Goal: Information Seeking & Learning: Check status

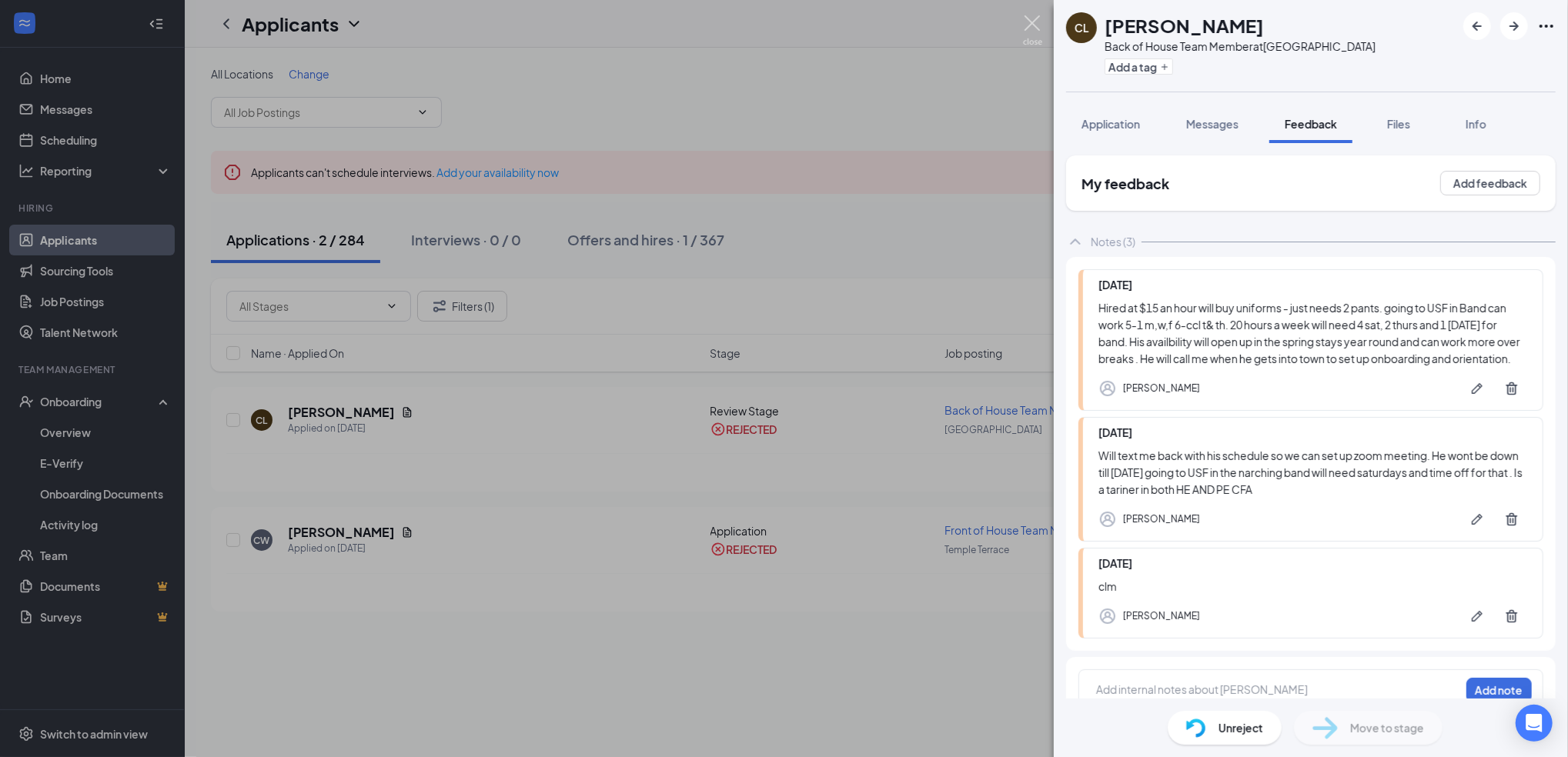
click at [1032, 19] on img at bounding box center [1033, 30] width 19 height 30
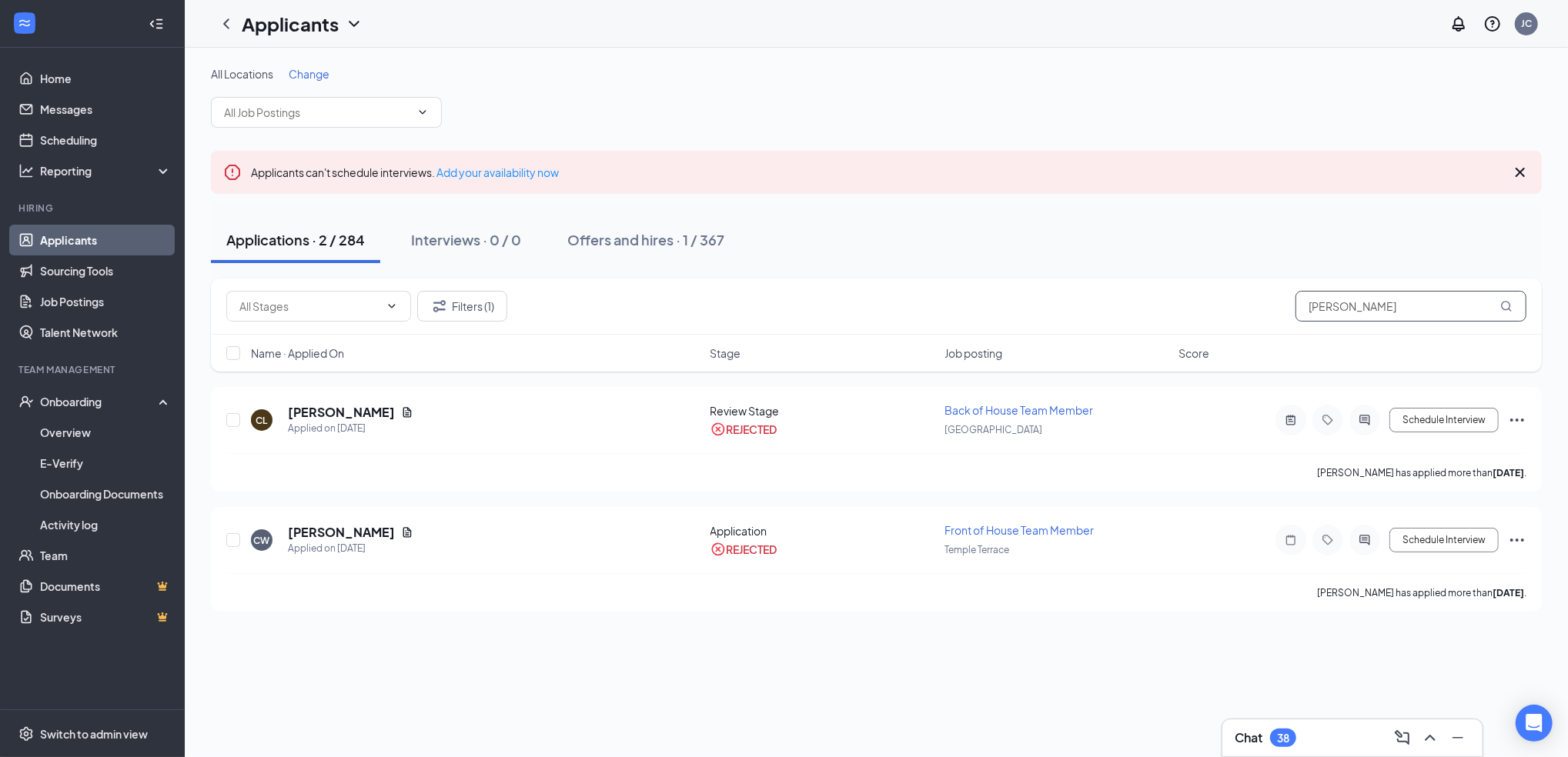
click at [1341, 305] on input "[PERSON_NAME]" at bounding box center [1411, 306] width 231 height 31
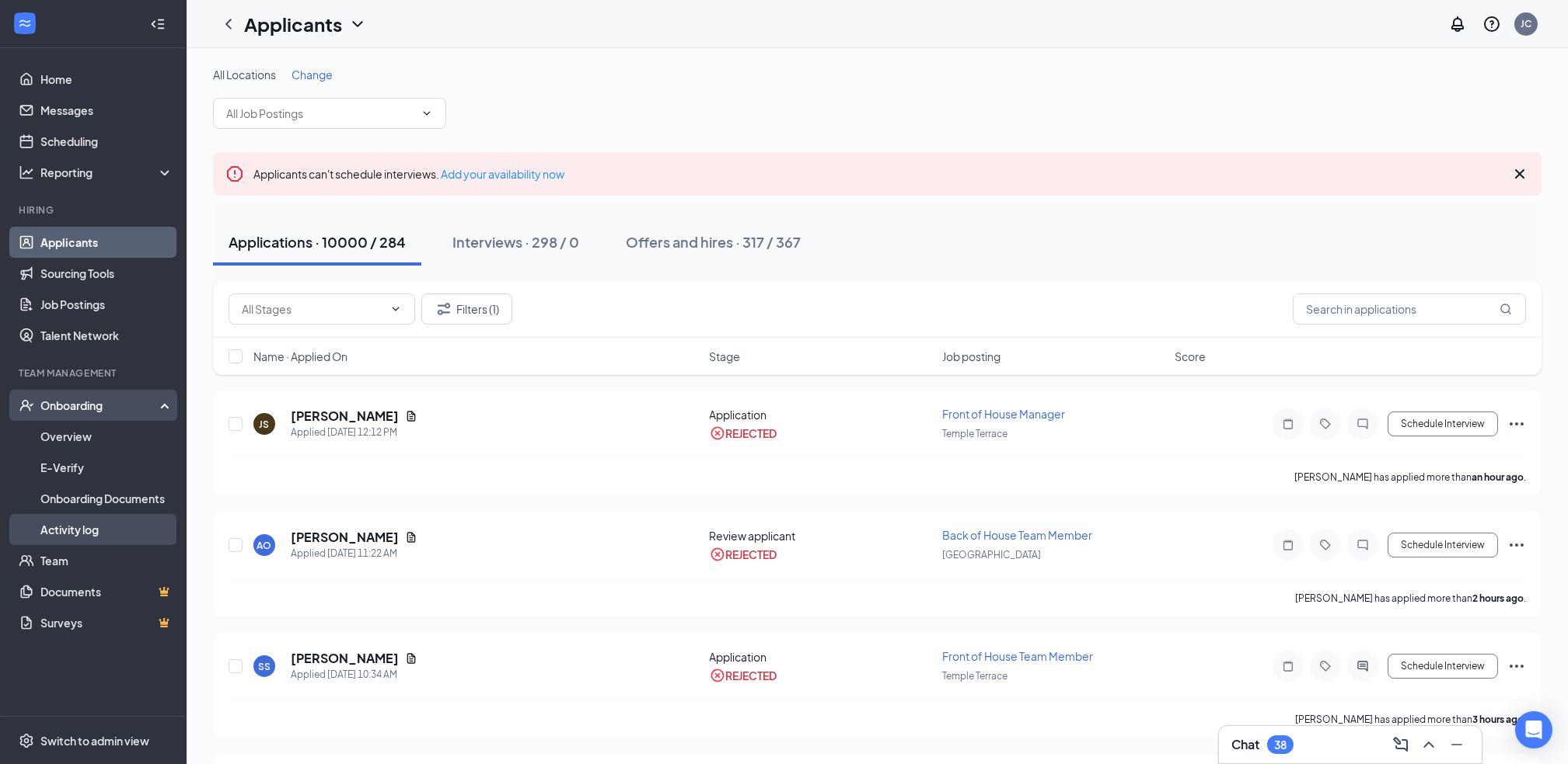
click at [92, 527] on link "Activity log" at bounding box center [106, 530] width 132 height 31
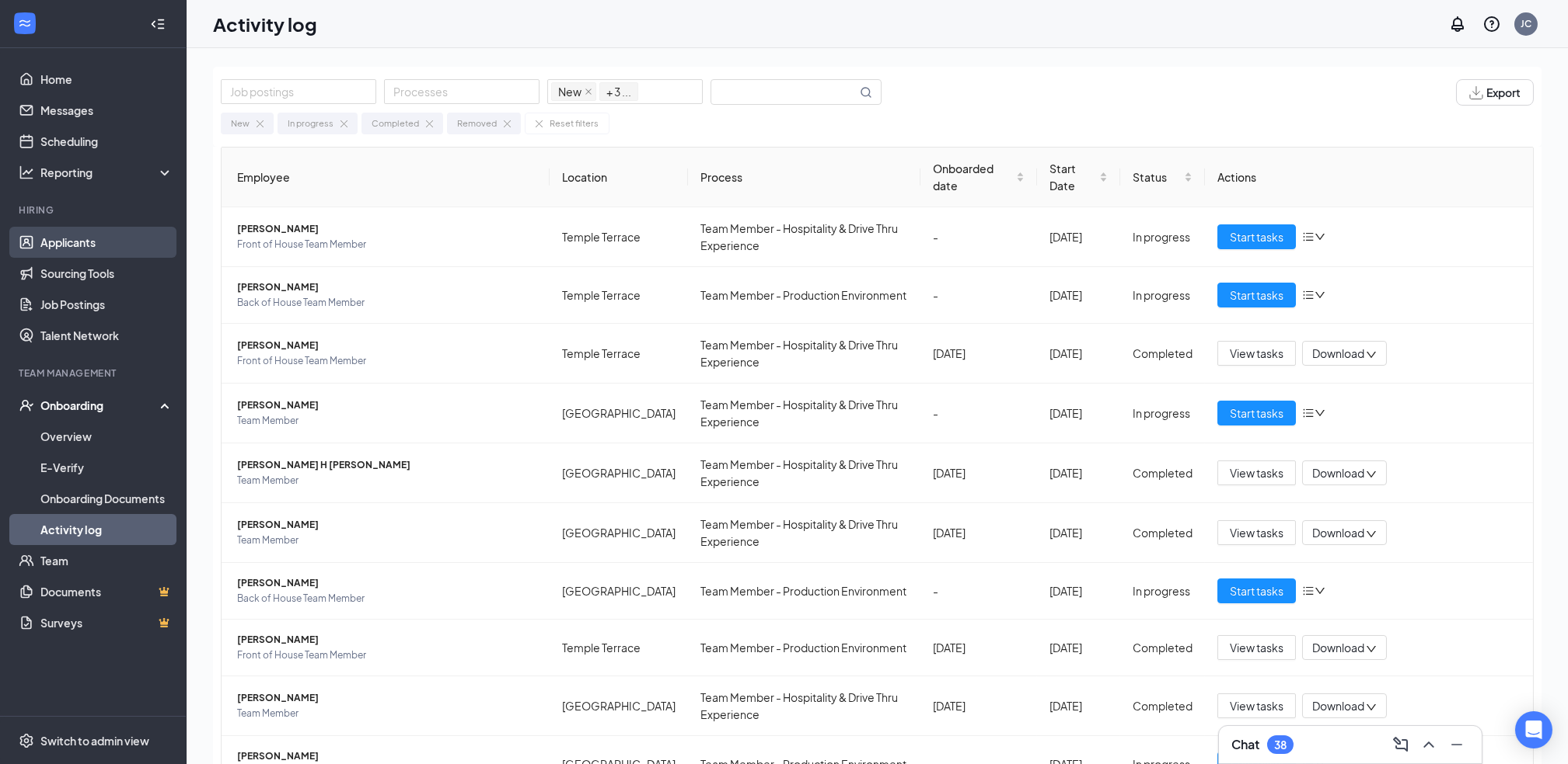
click at [83, 248] on link "Applicants" at bounding box center [106, 242] width 132 height 31
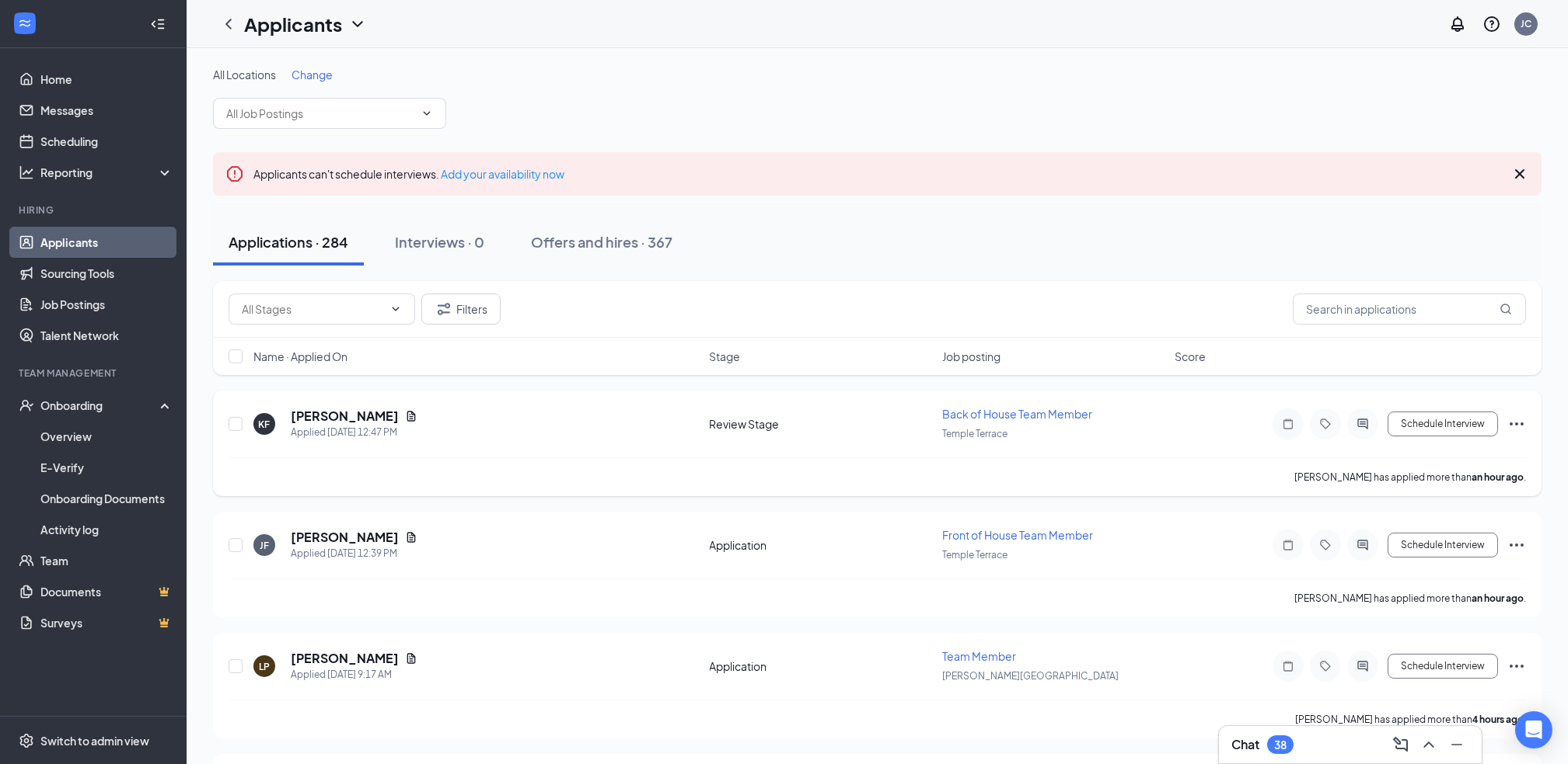
click at [1002, 413] on span "Back of House Team Member" at bounding box center [1017, 414] width 150 height 14
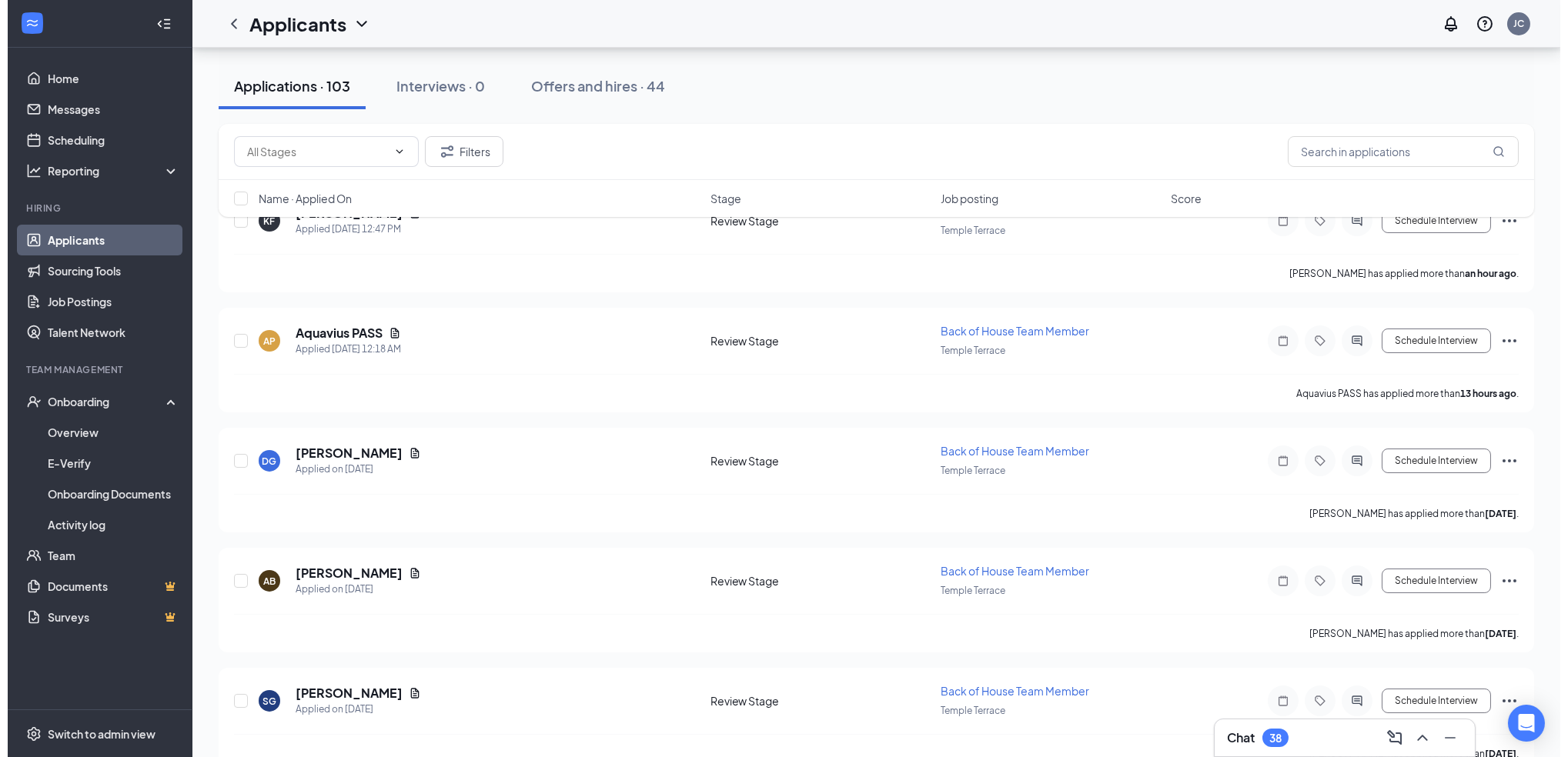
scroll to position [280, 0]
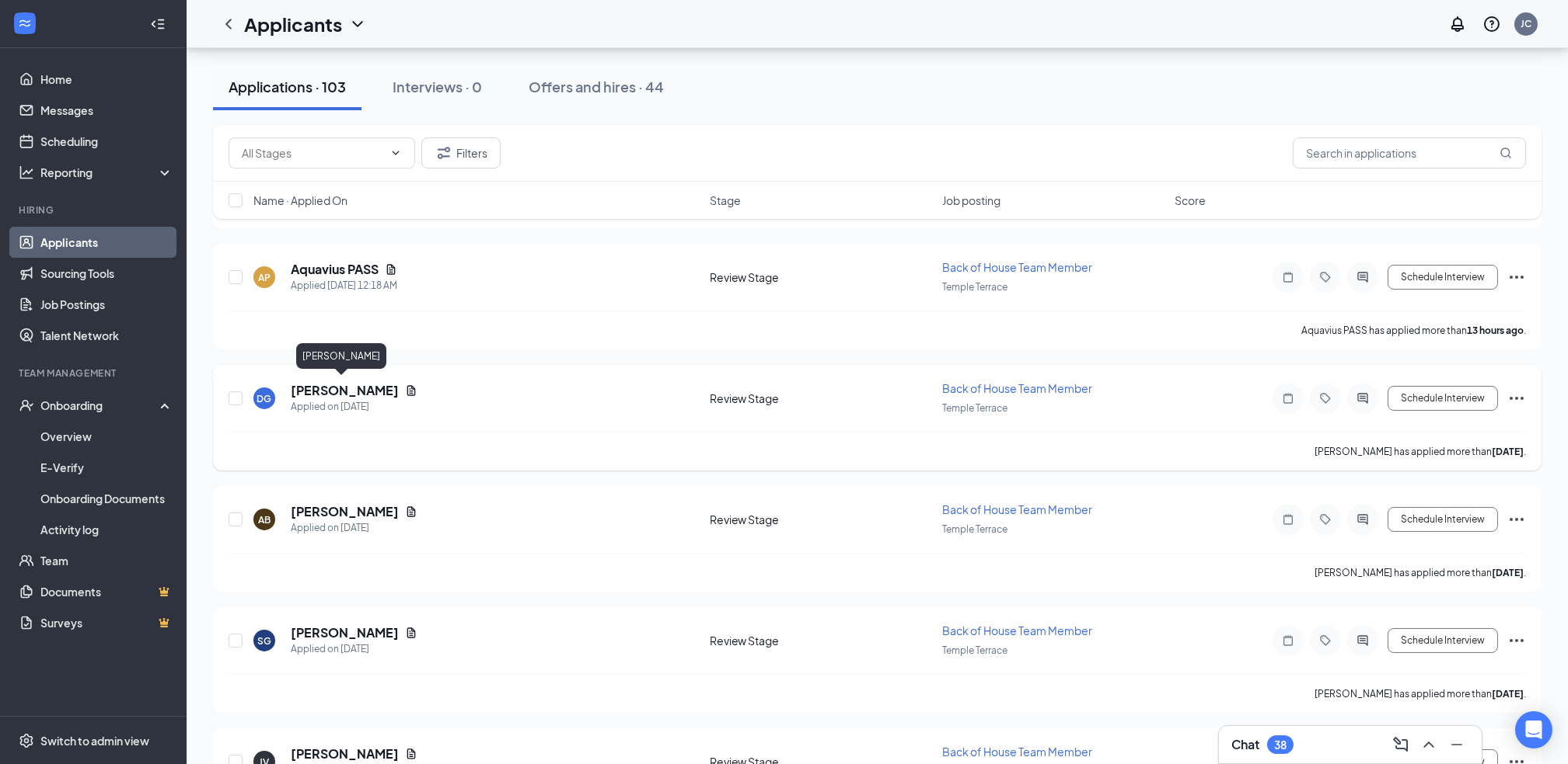
click at [349, 391] on h5 "[PERSON_NAME]" at bounding box center [344, 390] width 108 height 17
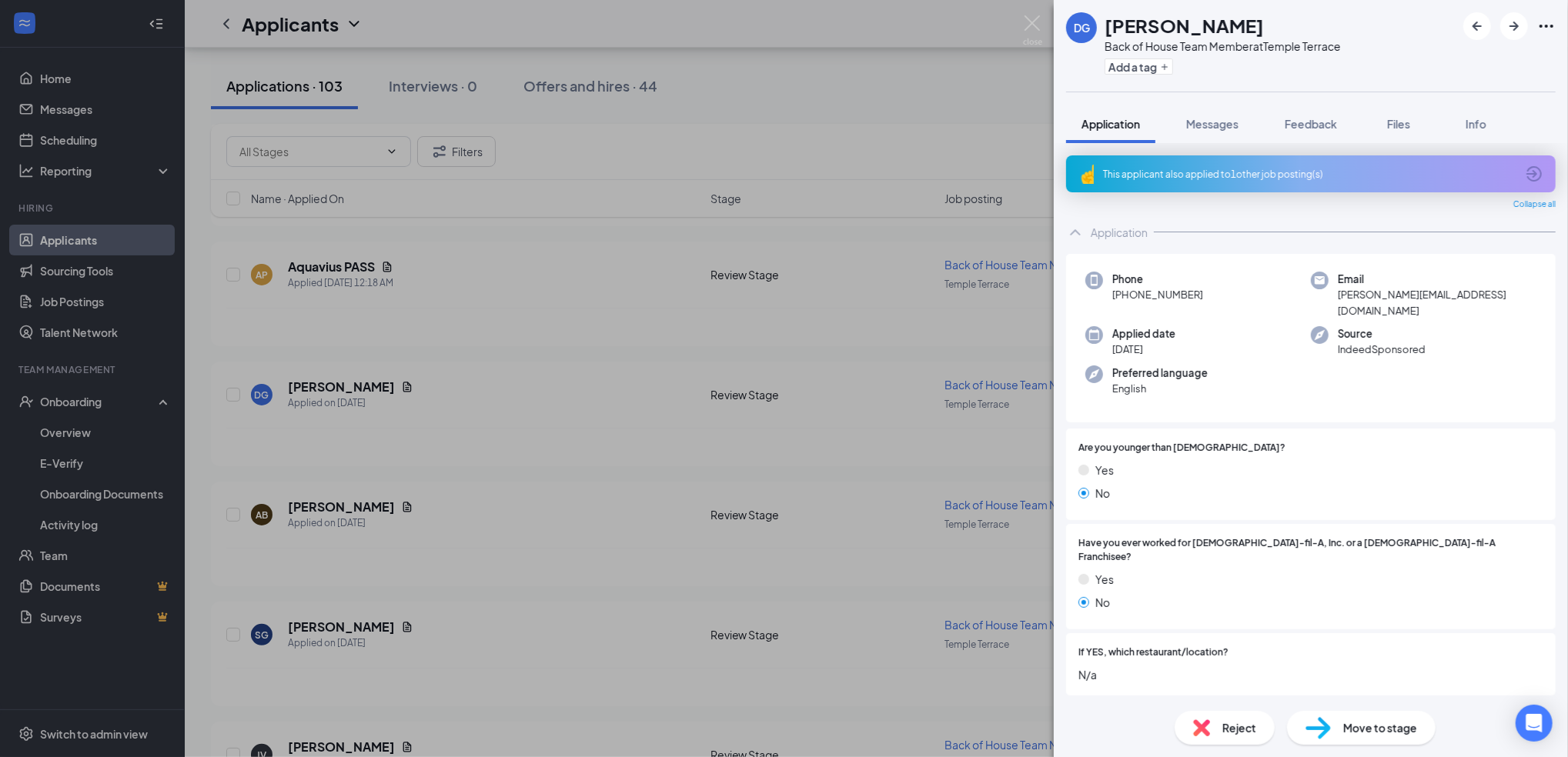
click at [1220, 160] on div "This applicant also applied to 1 other job posting(s)" at bounding box center [1311, 174] width 490 height 37
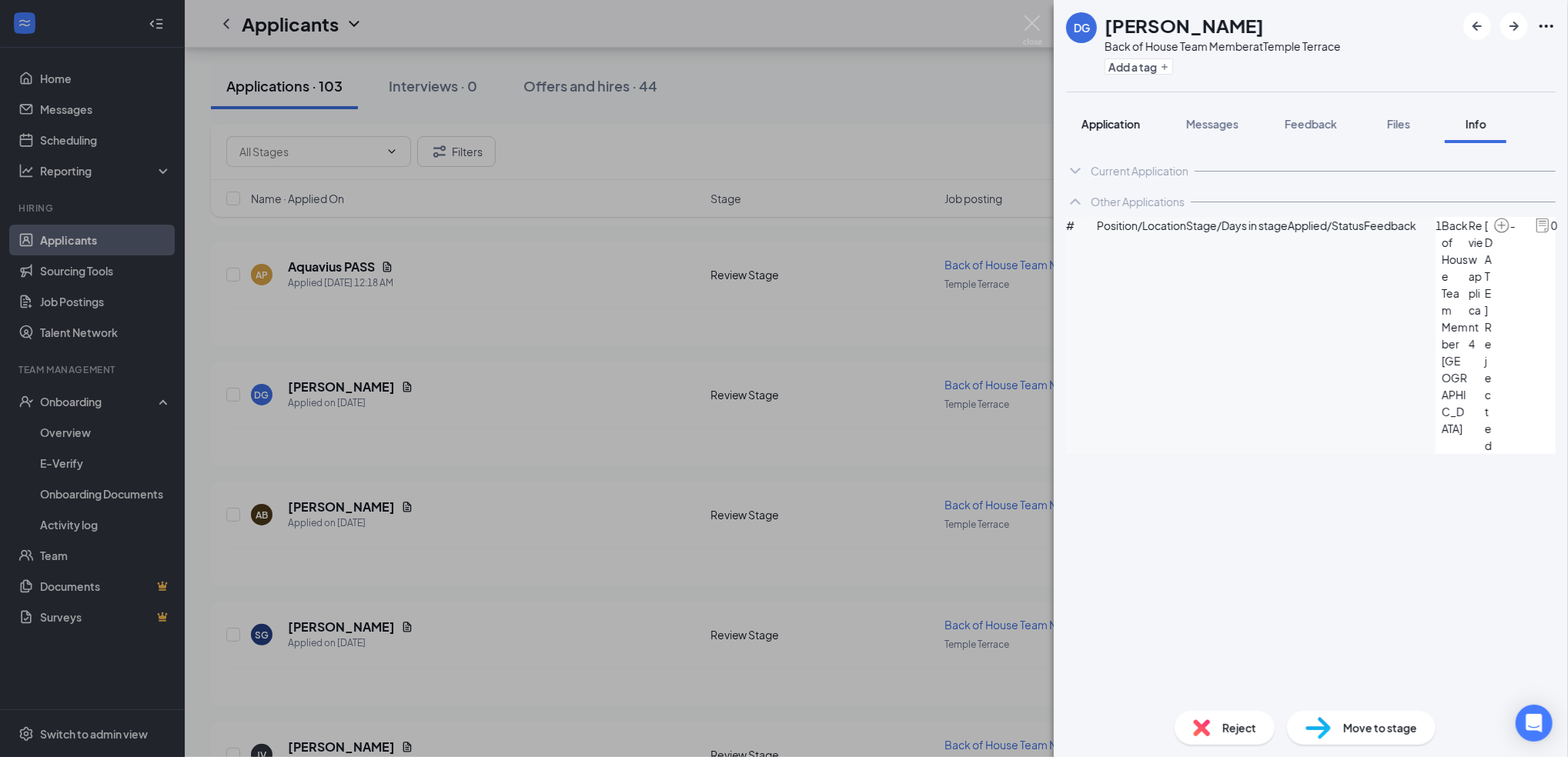
click at [1106, 126] on span "Application" at bounding box center [1110, 123] width 58 height 14
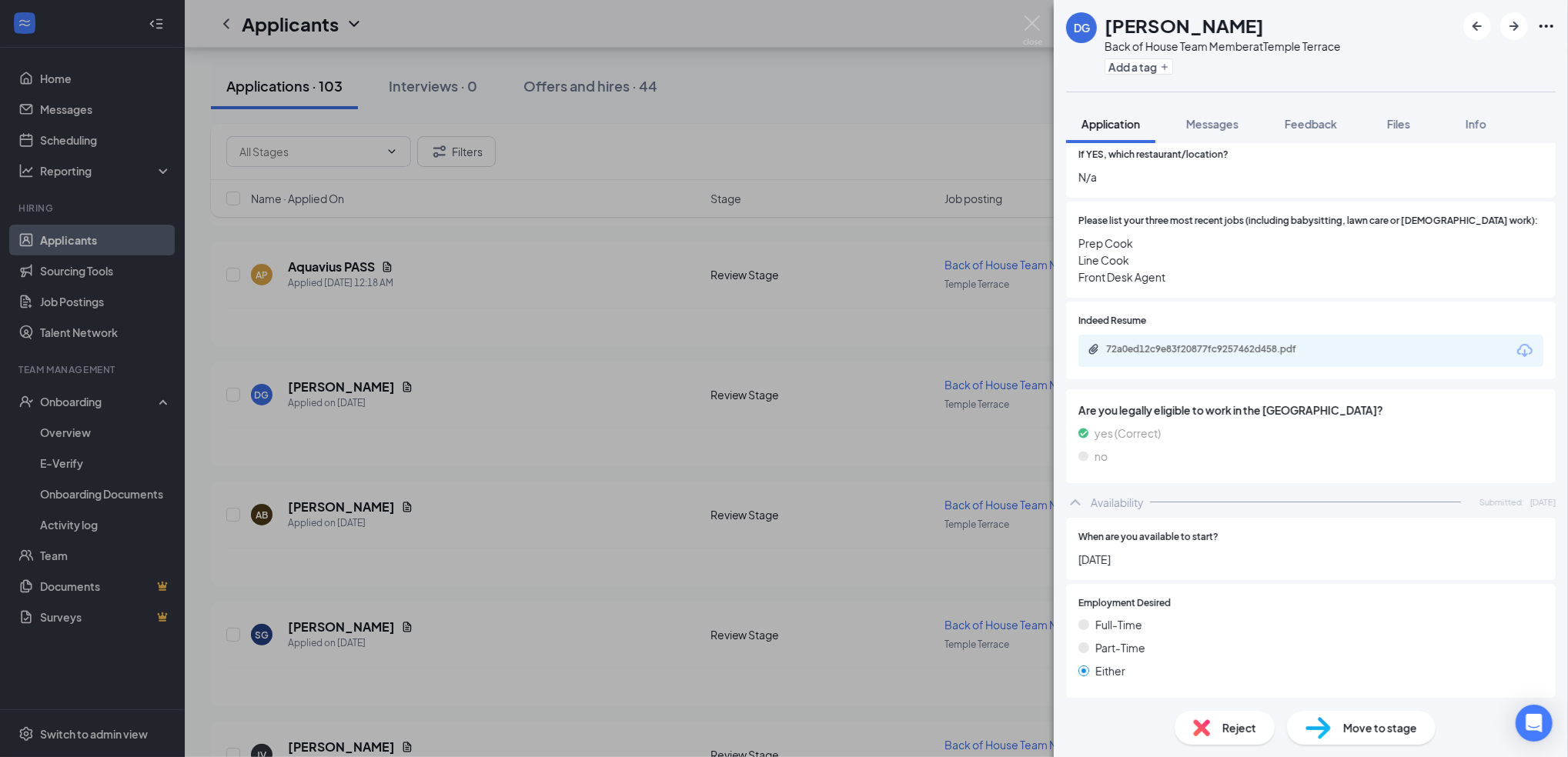
scroll to position [493, 0]
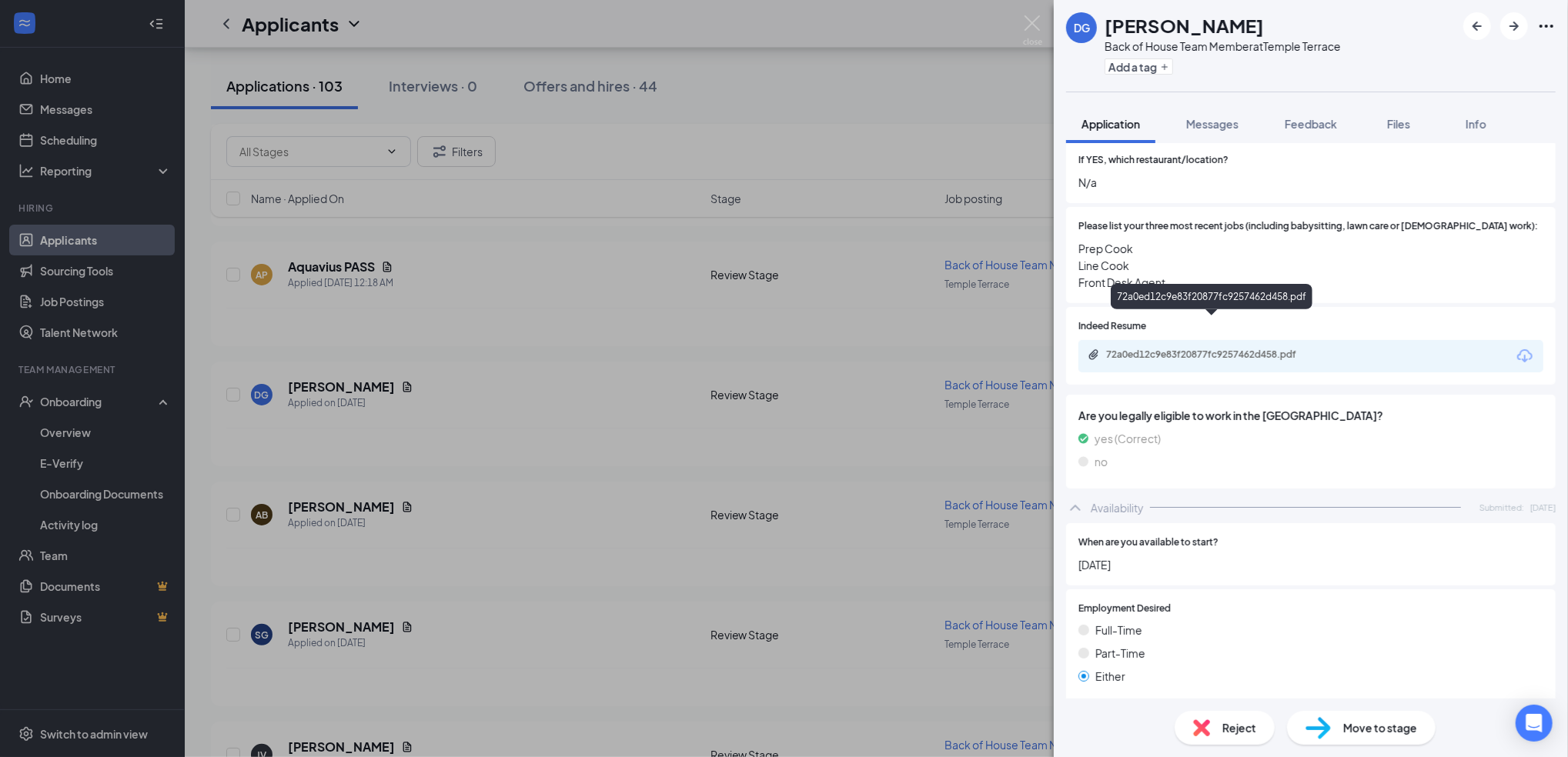
click at [1159, 349] on div "72a0ed12c9e83f20877fc9257462d458.pdf" at bounding box center [1213, 355] width 216 height 13
click at [1040, 39] on img at bounding box center [1033, 30] width 19 height 30
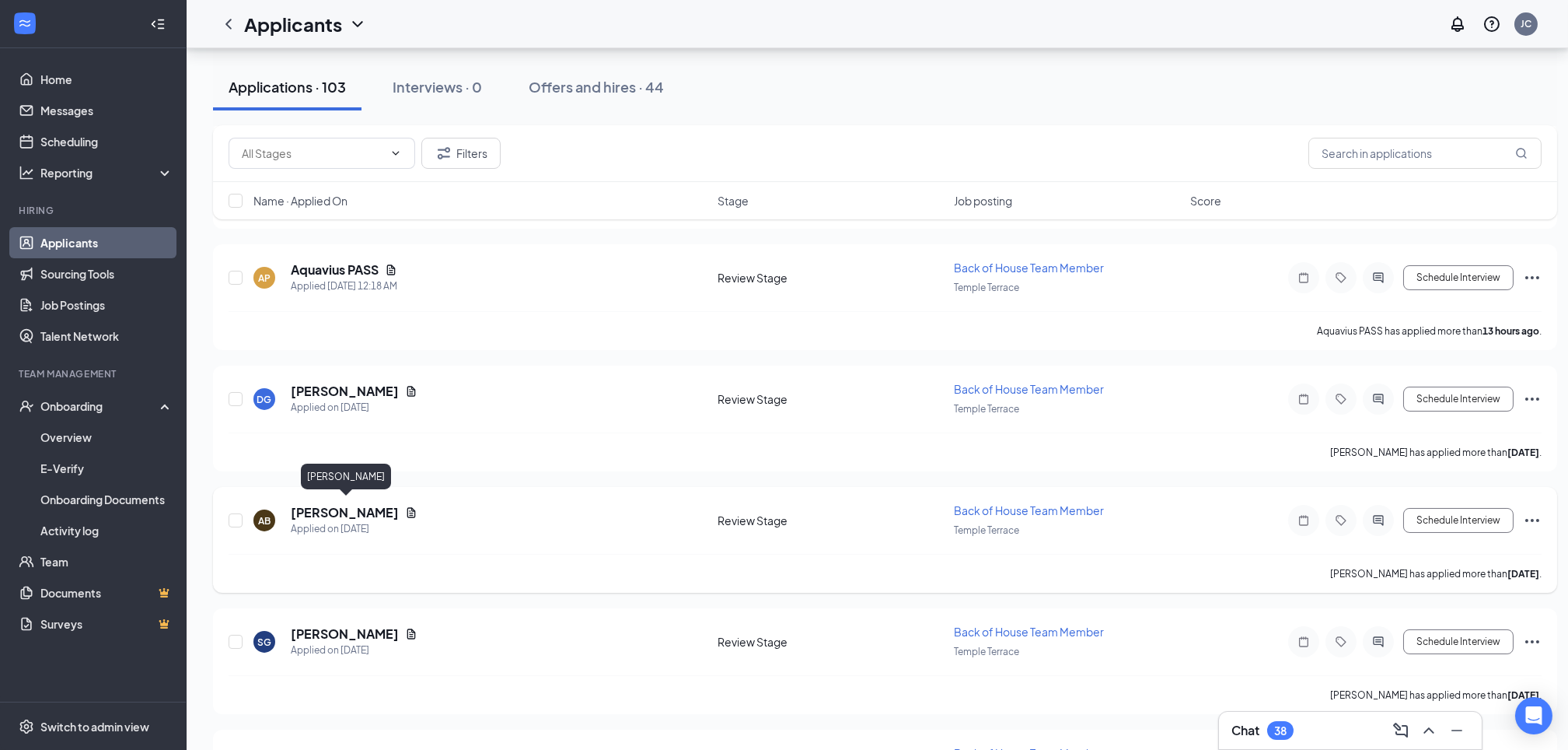
click at [365, 508] on h5 "[PERSON_NAME]" at bounding box center [344, 511] width 108 height 17
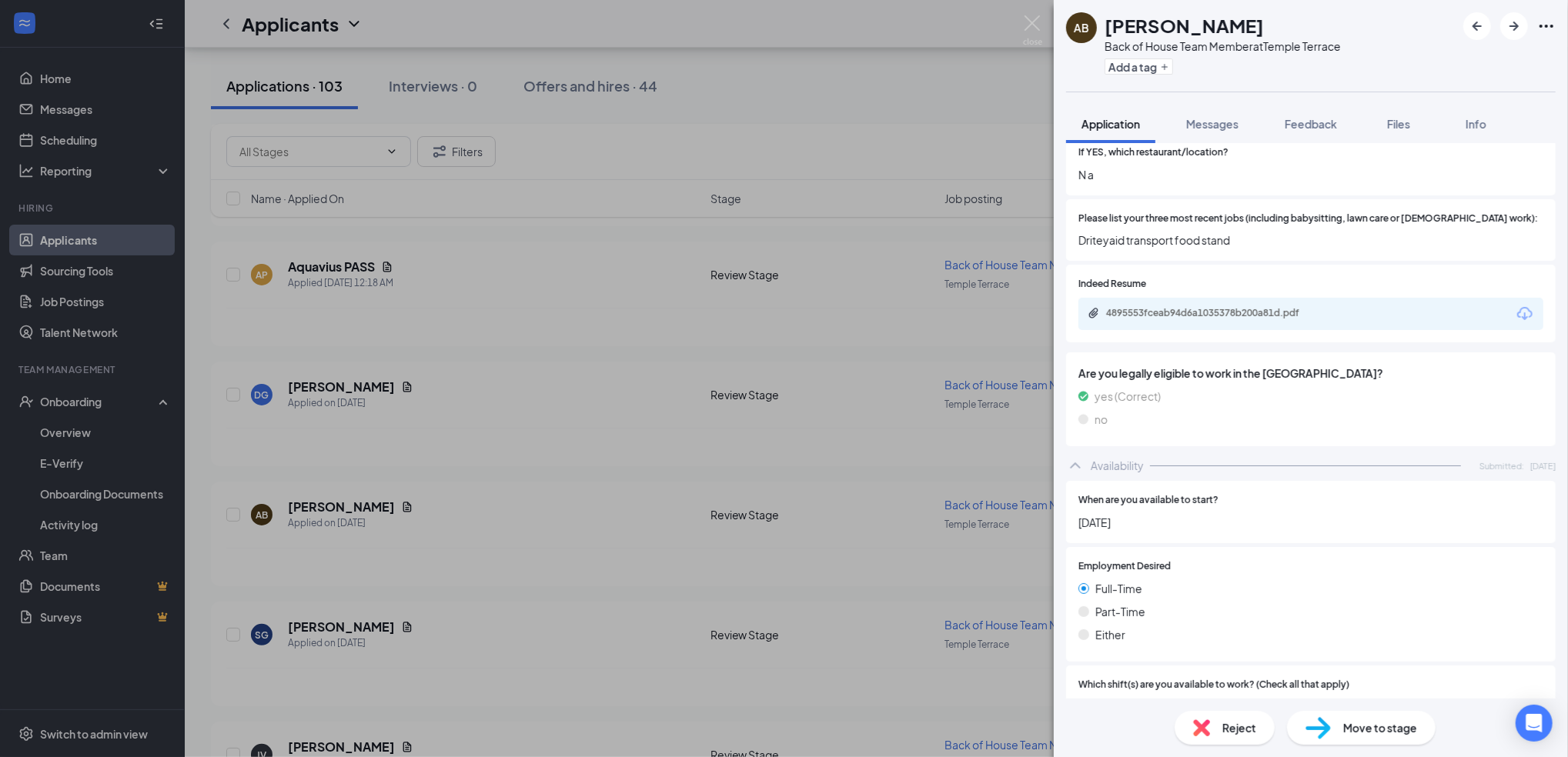
scroll to position [401, 0]
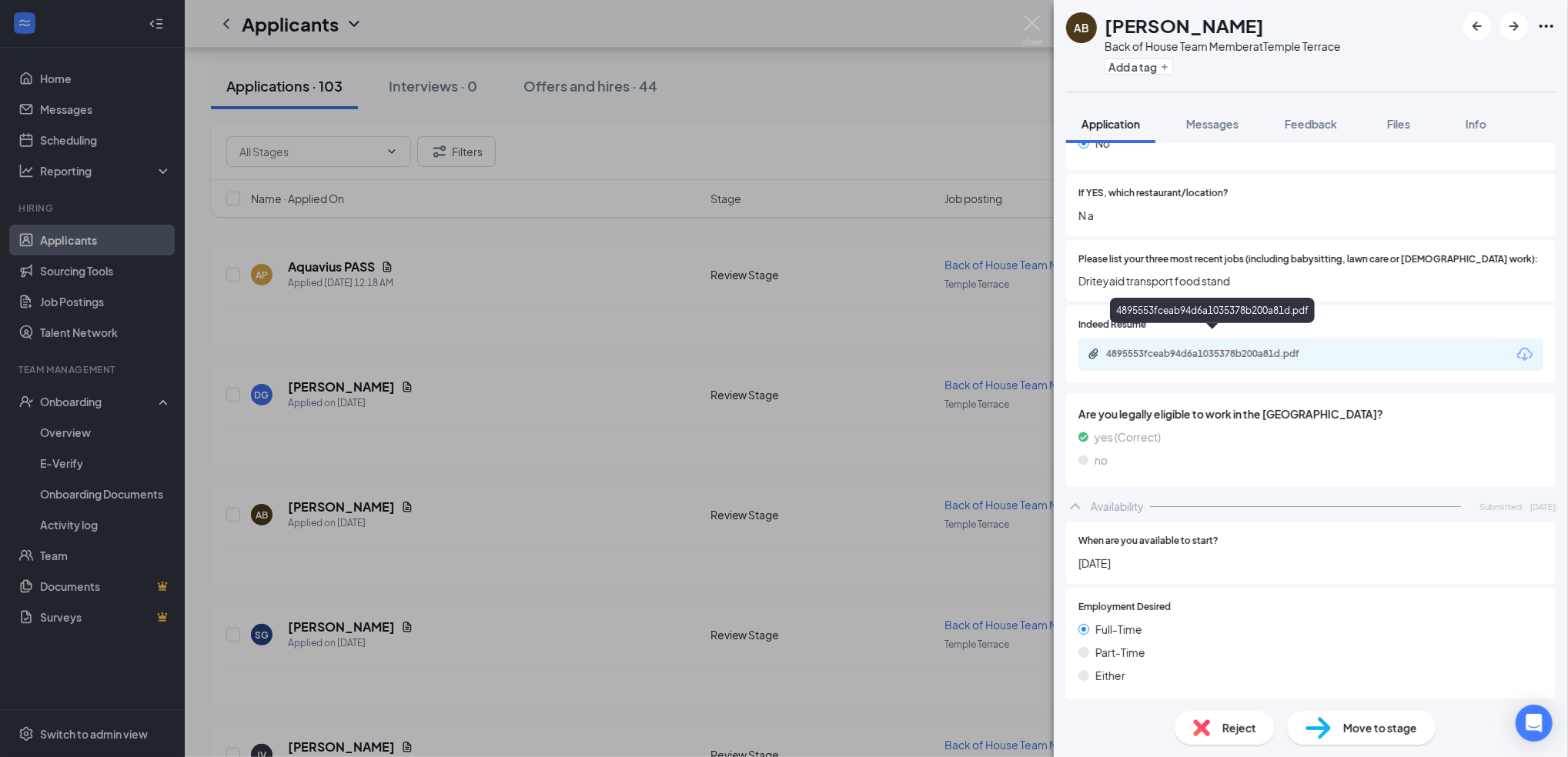
click at [1146, 348] on div "4895553fceab94d6a1035378b200a81d.pdf" at bounding box center [1213, 354] width 216 height 13
click at [1024, 28] on img at bounding box center [1033, 30] width 19 height 30
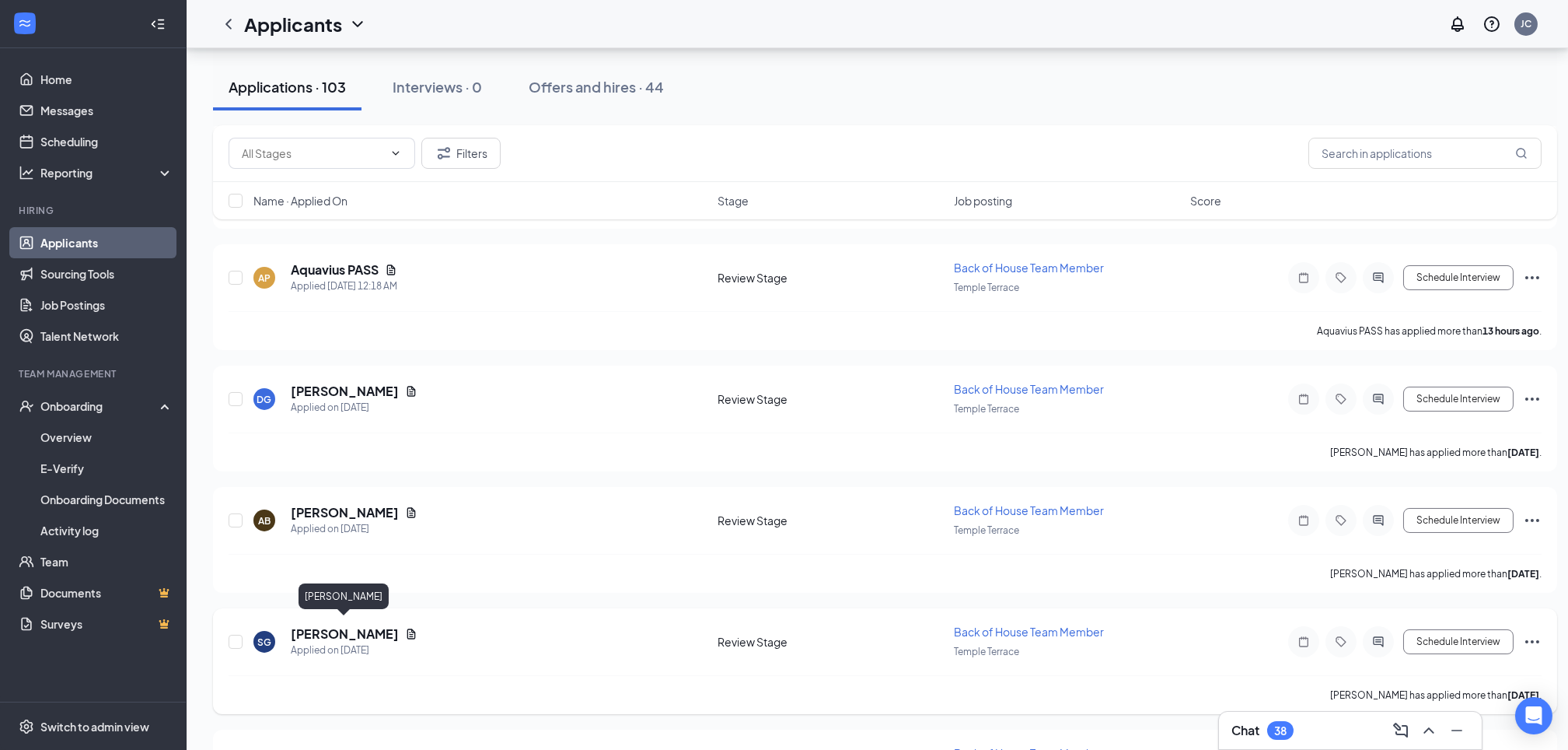
click at [366, 628] on h5 "[PERSON_NAME]" at bounding box center [344, 633] width 108 height 17
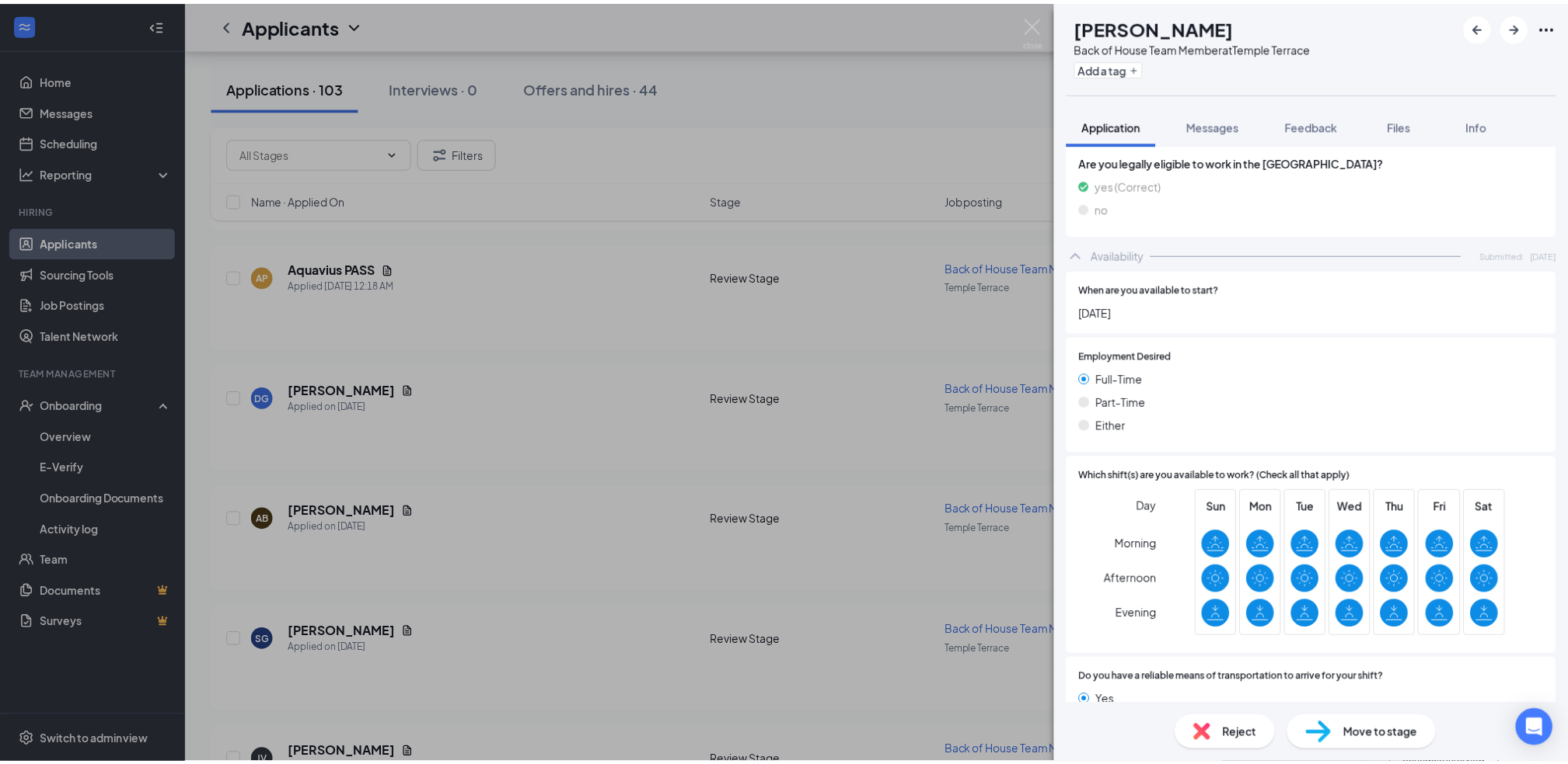
scroll to position [694, 0]
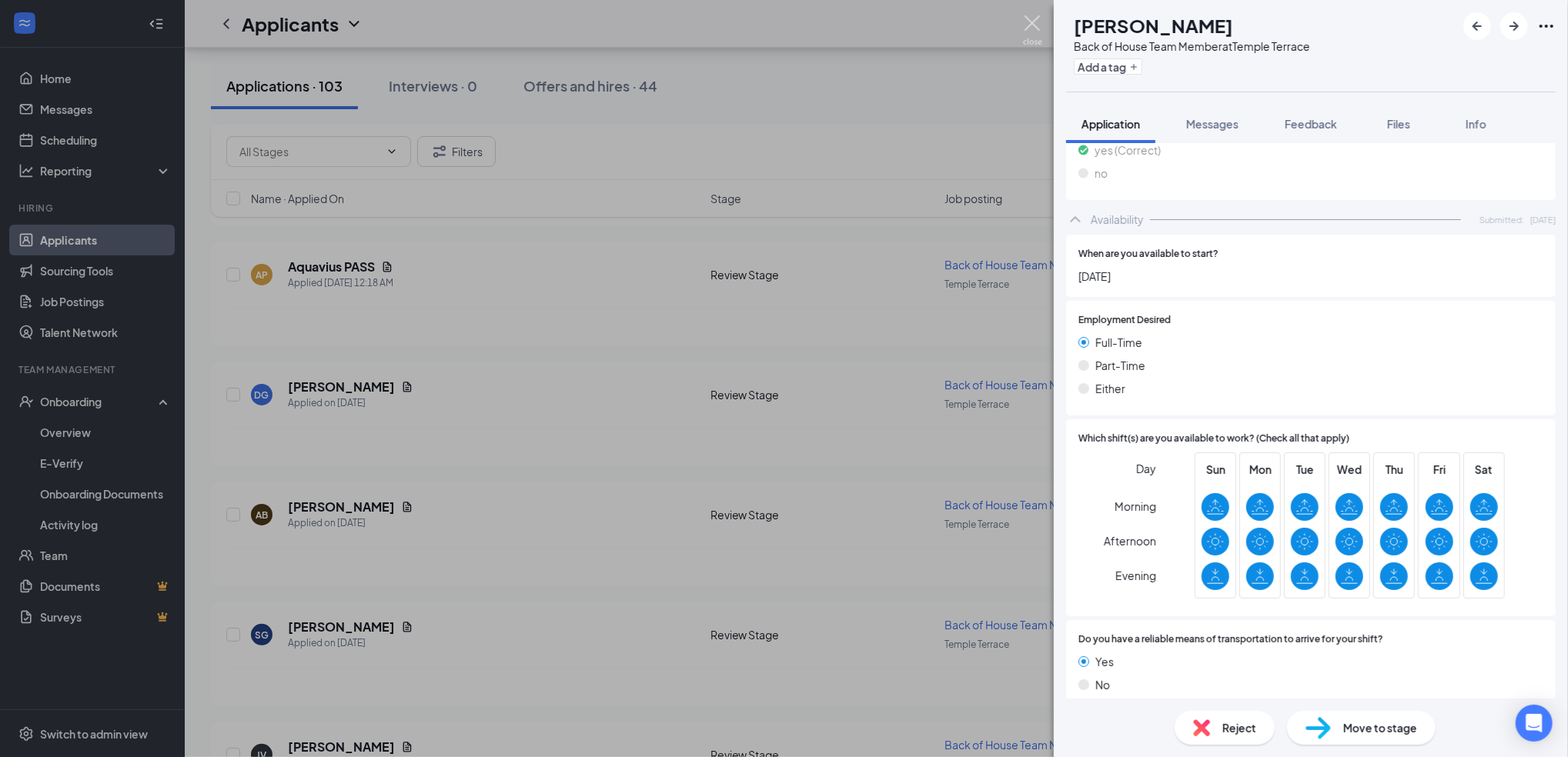
click at [1036, 21] on img at bounding box center [1033, 30] width 19 height 30
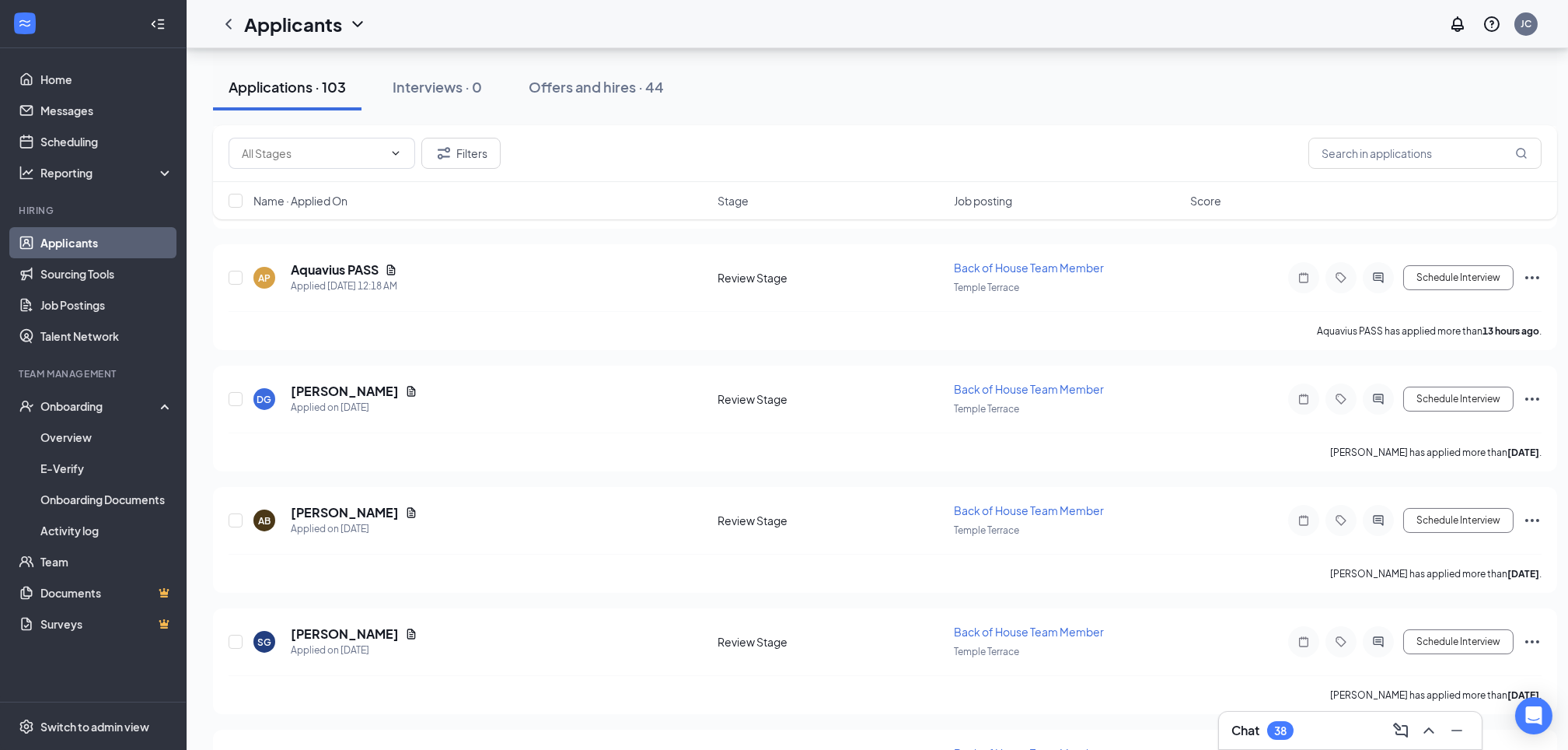
click at [51, 243] on link "Applicants" at bounding box center [106, 242] width 132 height 31
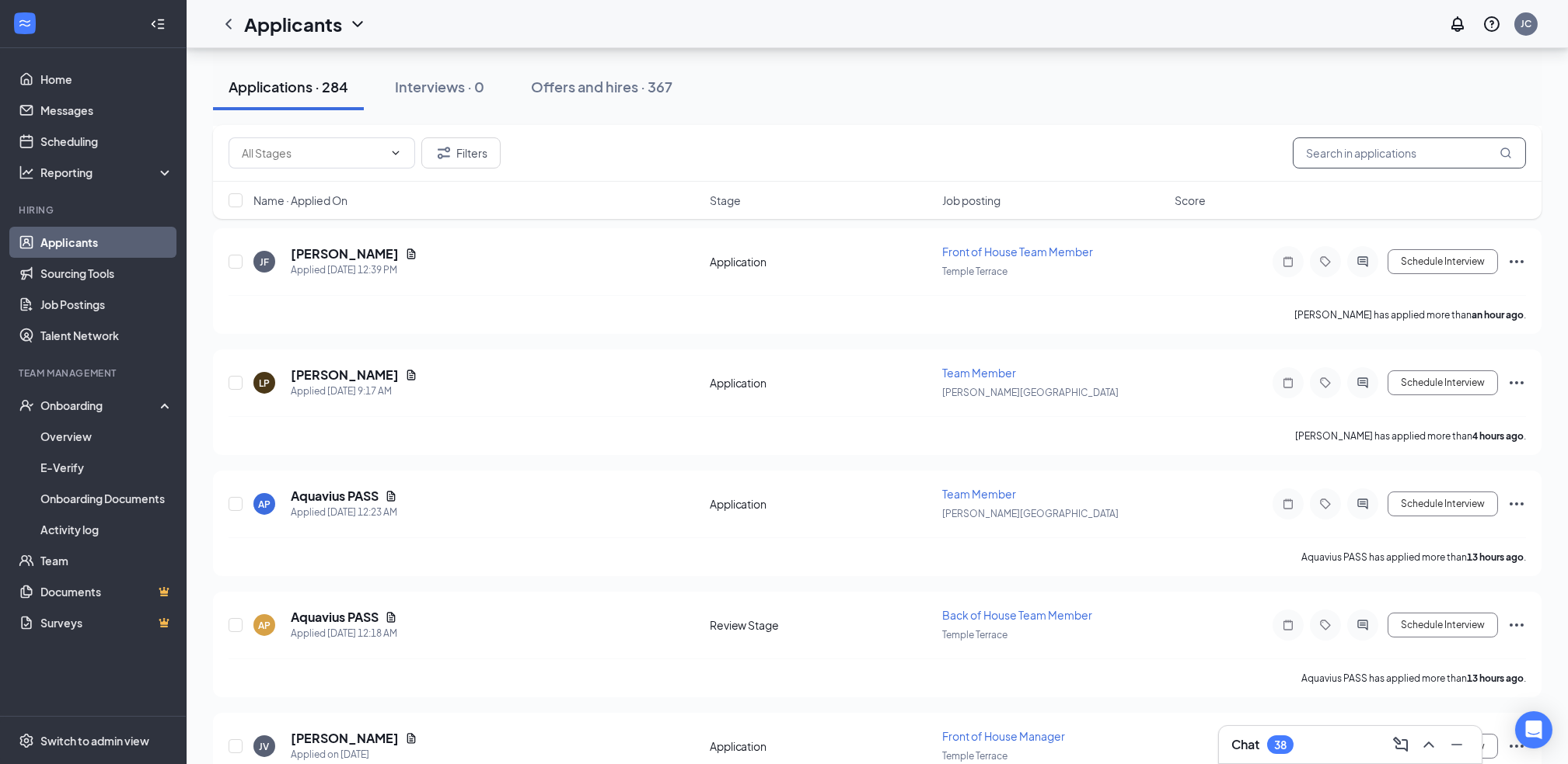
click at [1329, 164] on input "text" at bounding box center [1409, 153] width 234 height 31
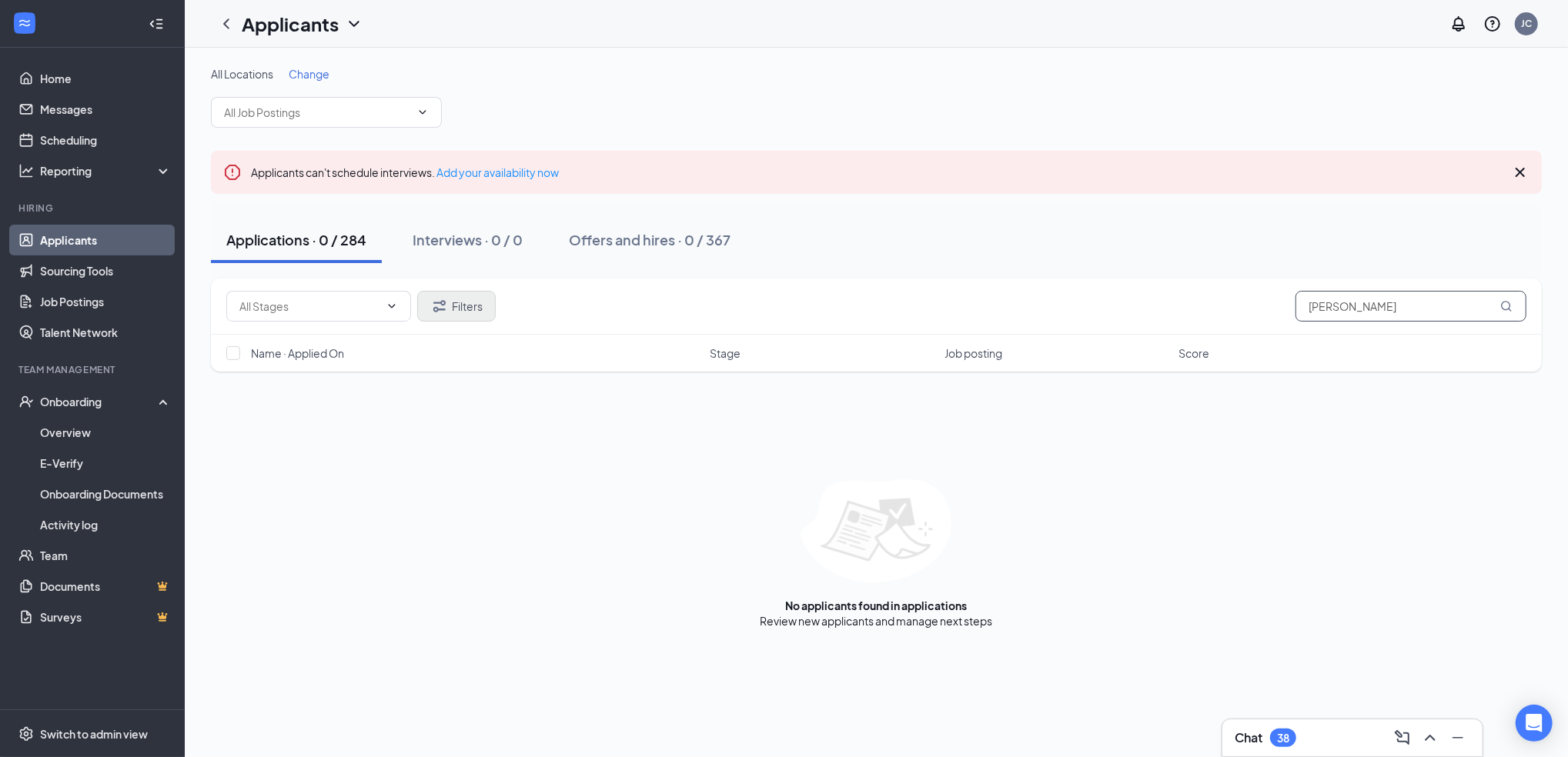
type input "[PERSON_NAME]"
click at [458, 310] on button "Filters" at bounding box center [456, 306] width 79 height 31
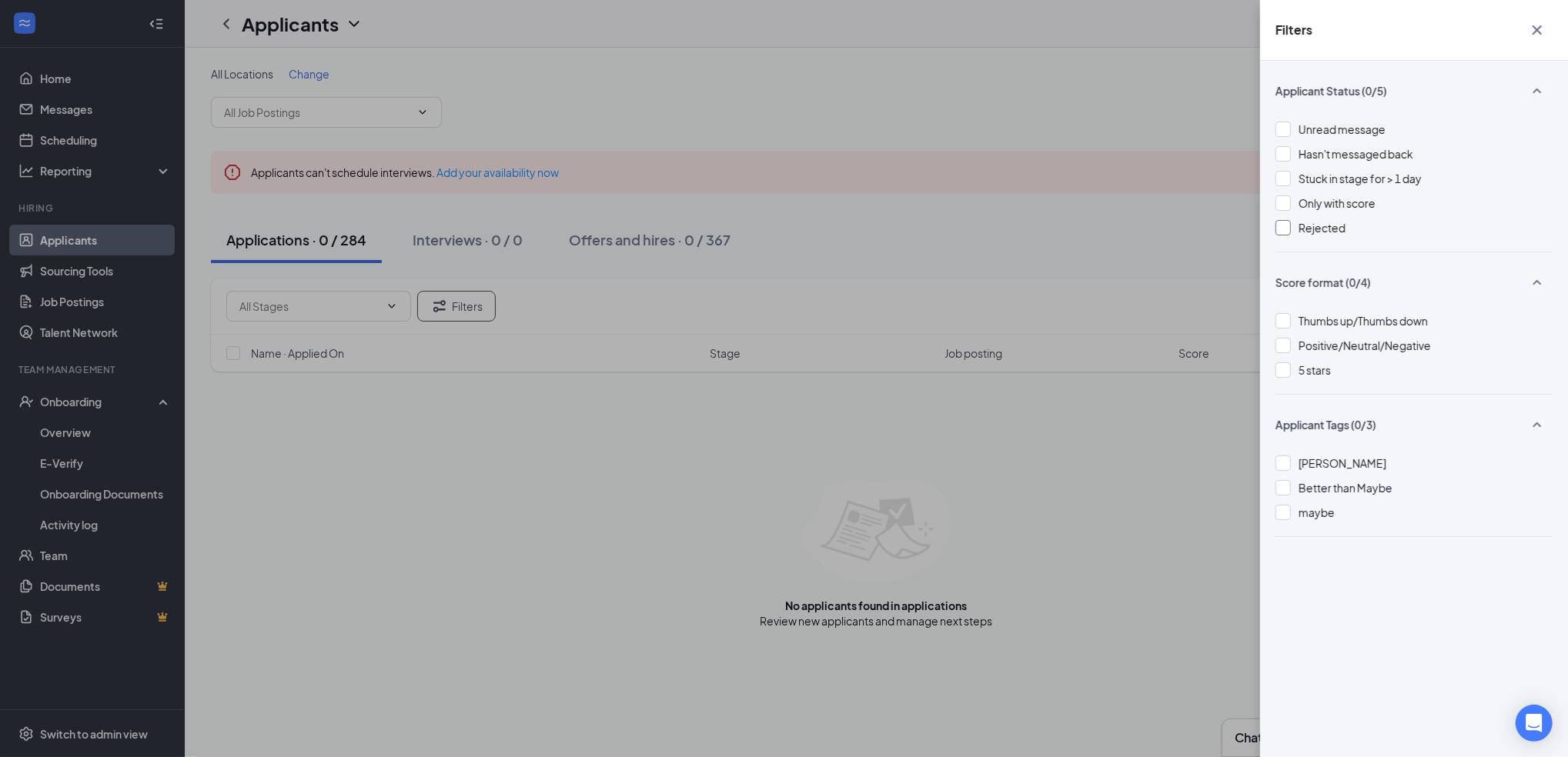
click at [1281, 227] on div at bounding box center [1283, 228] width 16 height 16
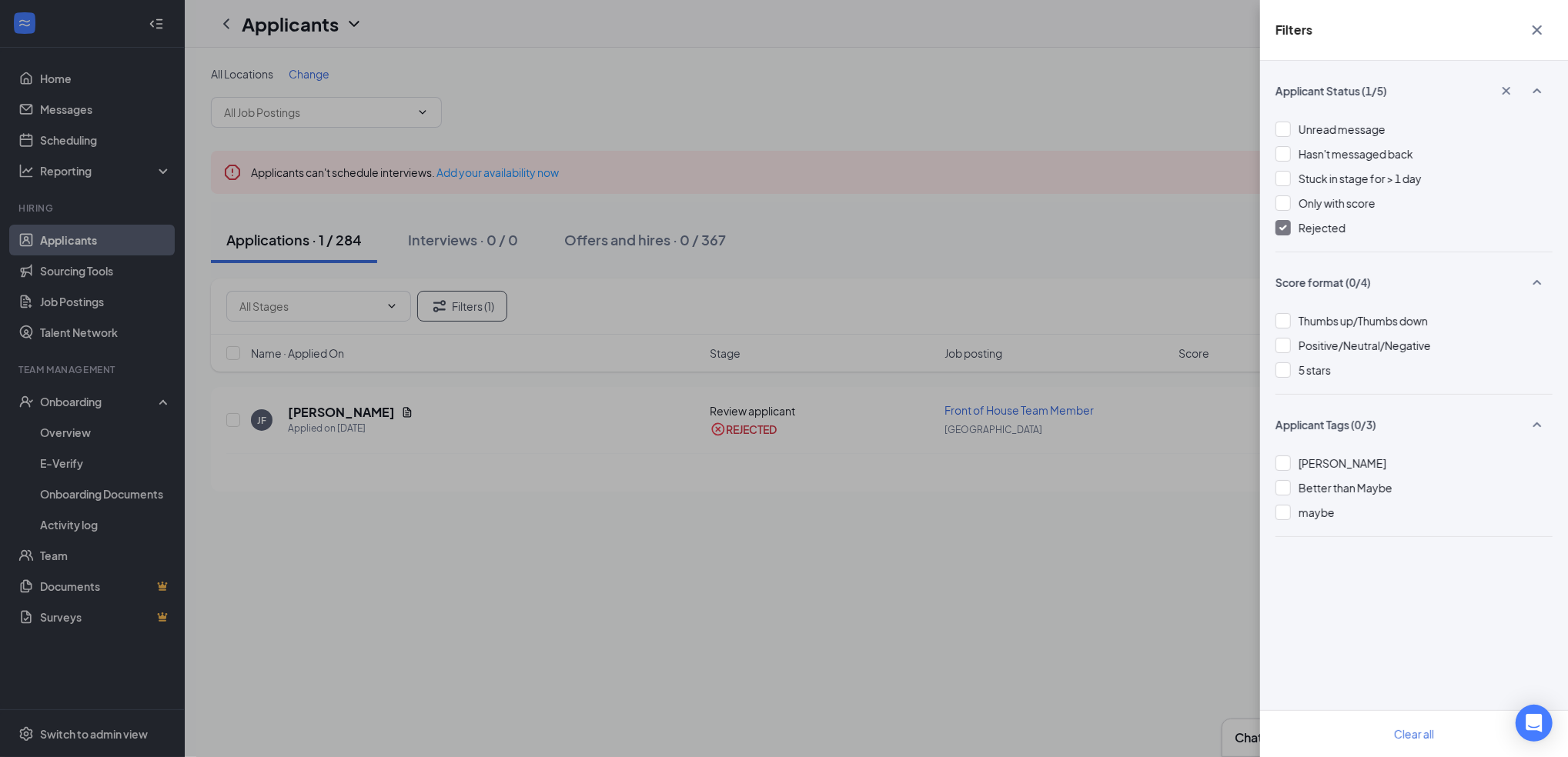
click at [324, 416] on div "Filters Applicant Status (1/5) Unread message Hasn't messaged back Stuck in sta…" at bounding box center [784, 378] width 1568 height 757
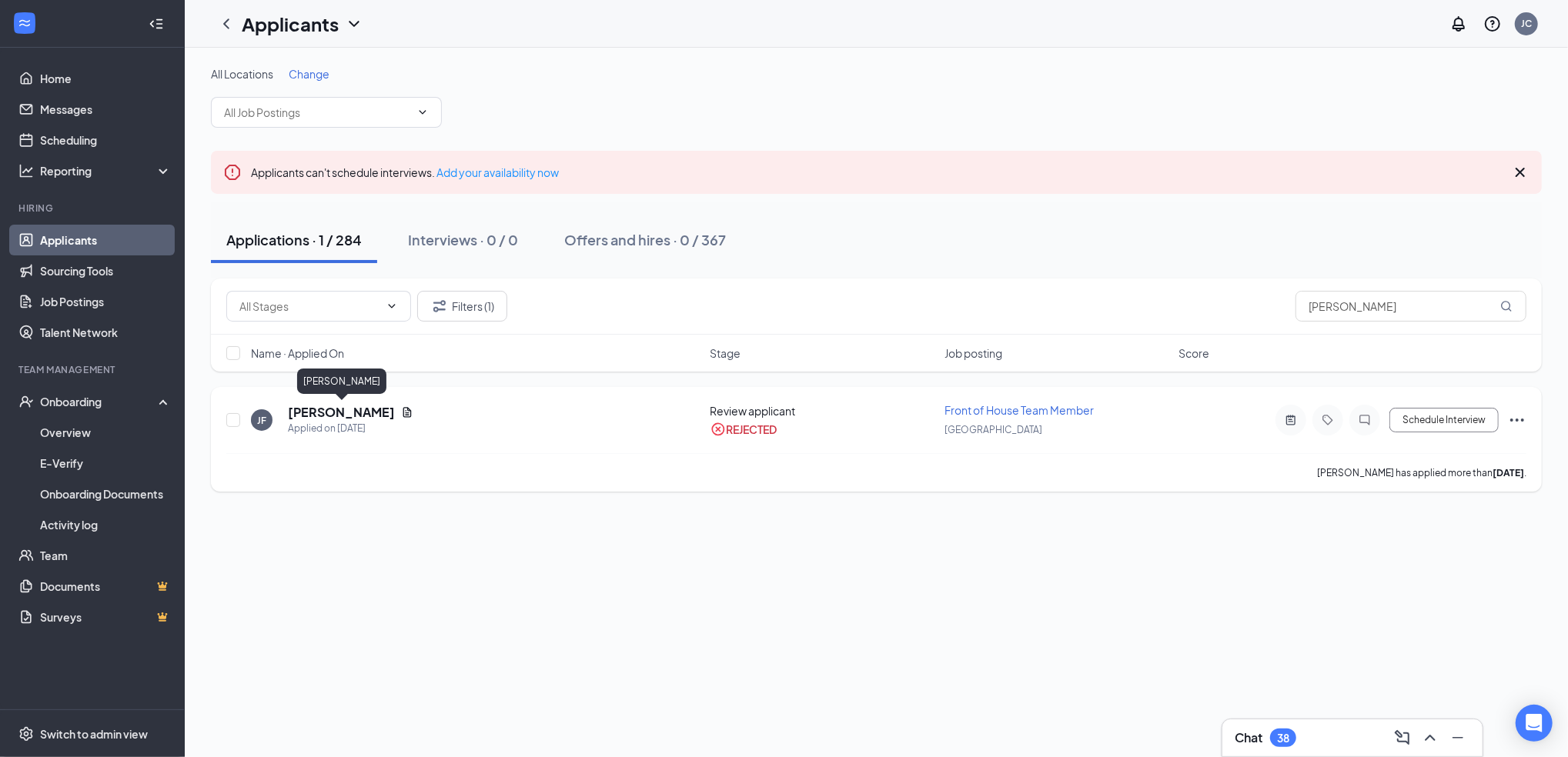
drag, startPoint x: 324, startPoint y: 416, endPoint x: 339, endPoint y: 415, distance: 15.0
click at [339, 415] on h5 "[PERSON_NAME]" at bounding box center [341, 412] width 107 height 17
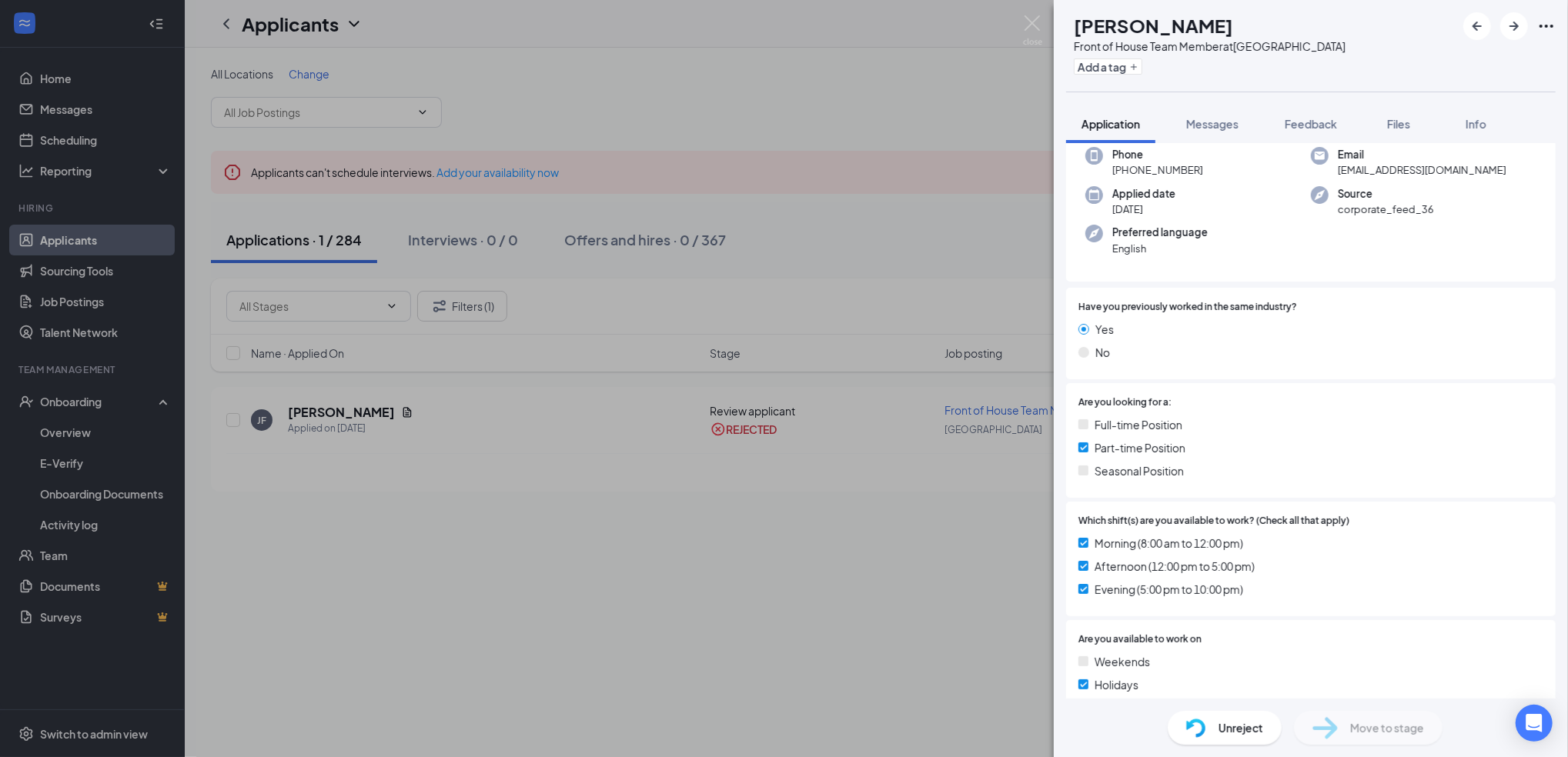
scroll to position [123, 0]
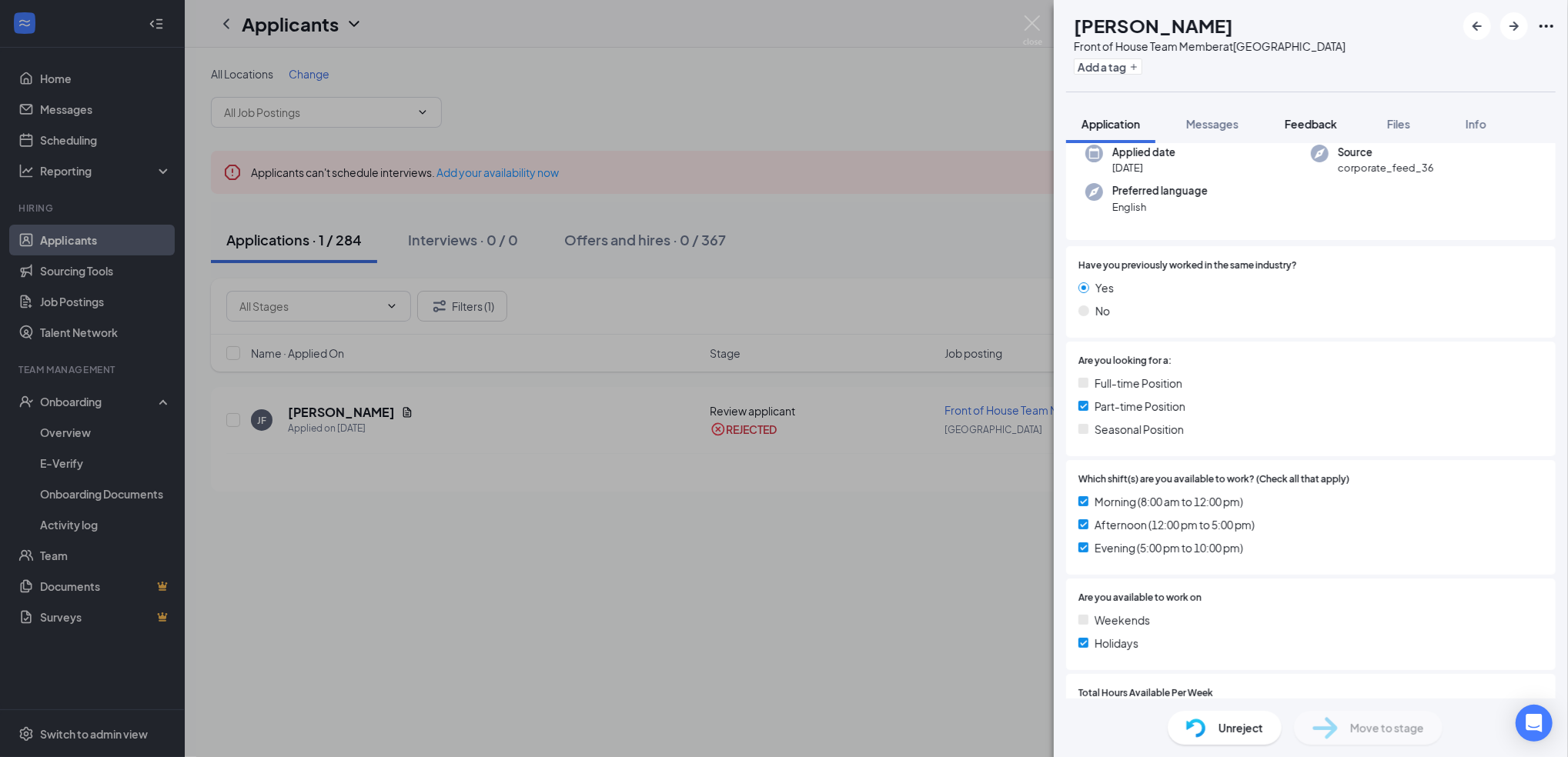
click at [1291, 113] on button "Feedback" at bounding box center [1311, 124] width 84 height 39
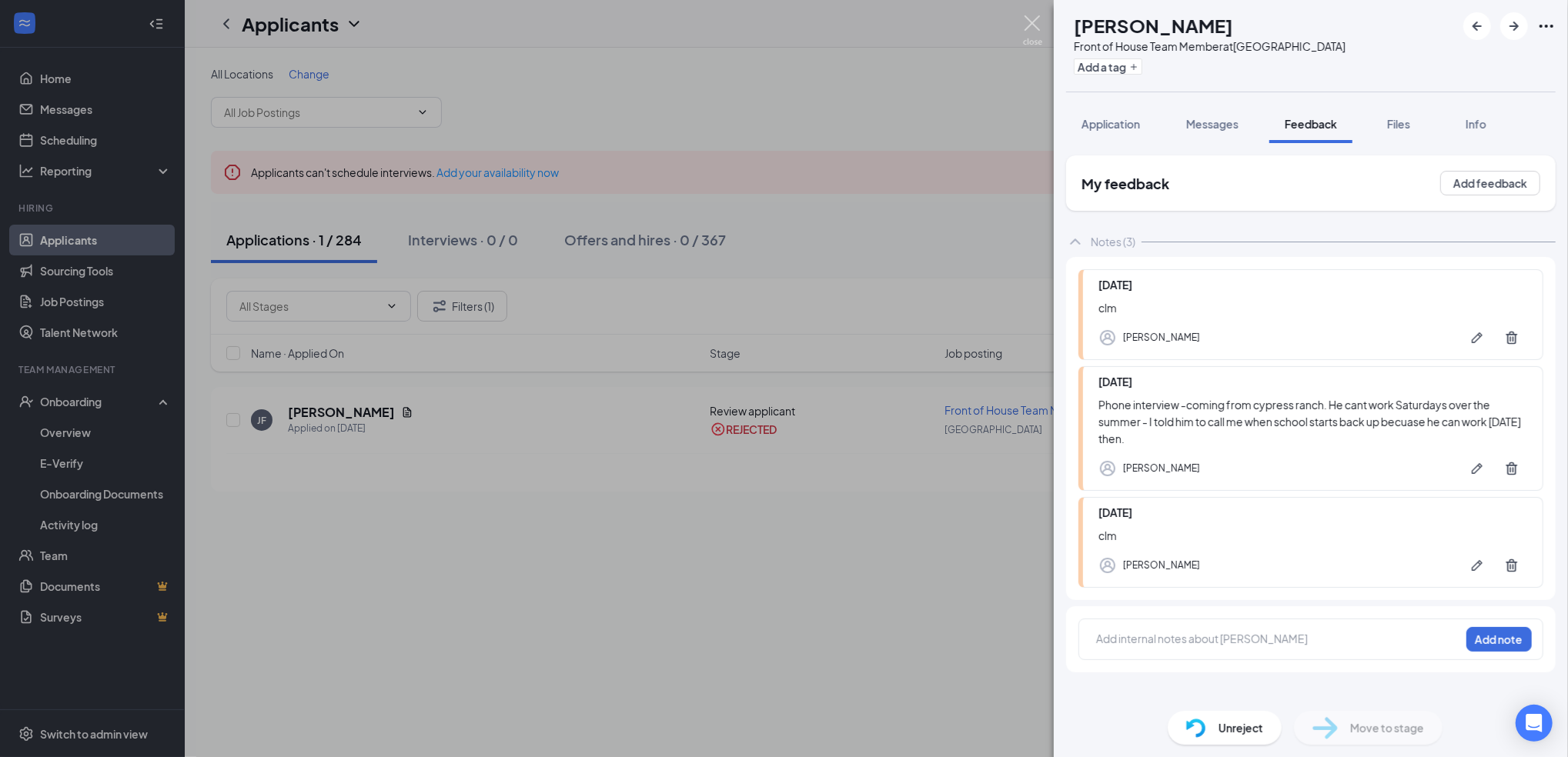
click at [1030, 32] on img at bounding box center [1033, 30] width 19 height 30
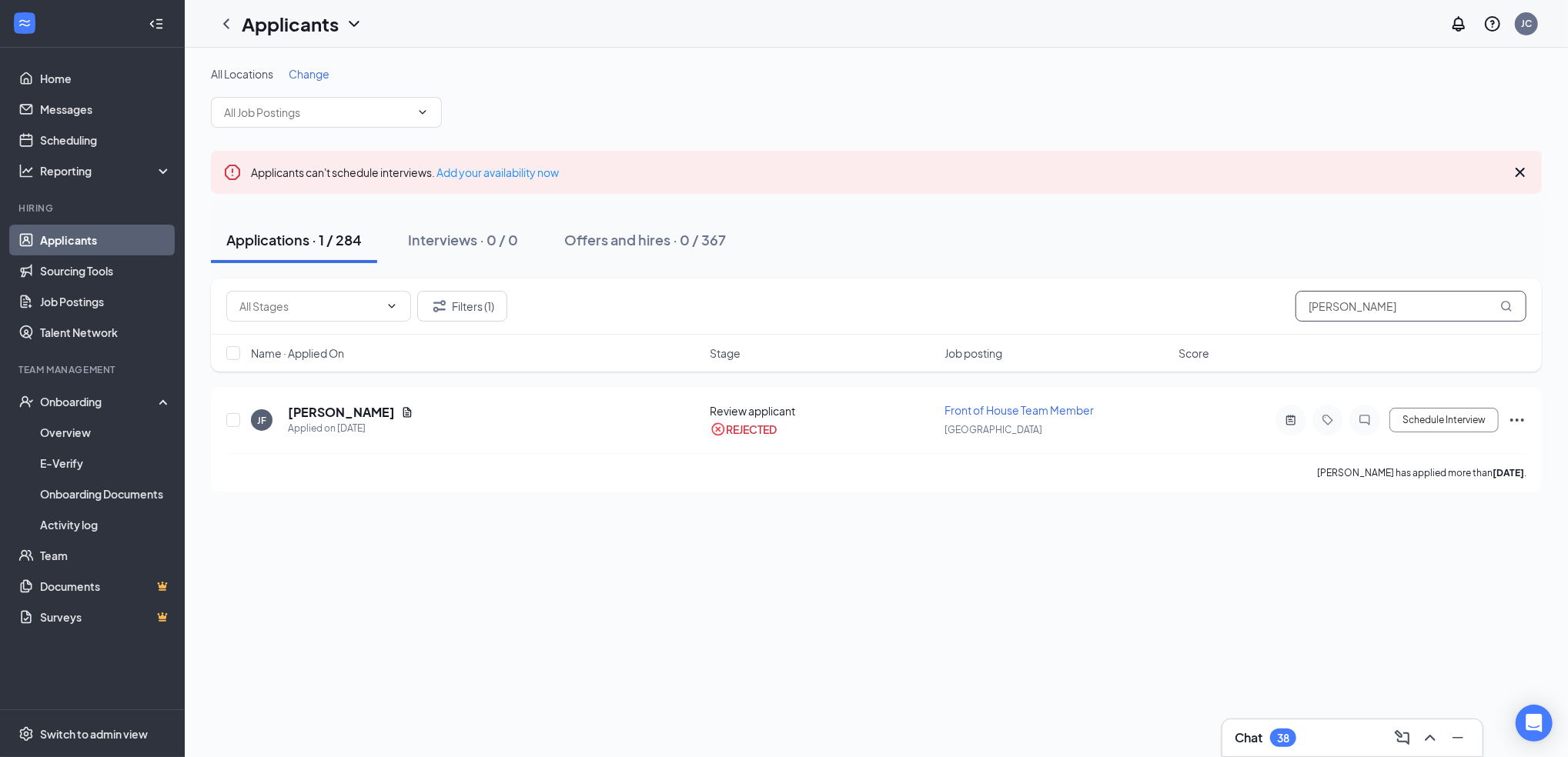
click at [1388, 309] on input "[PERSON_NAME]" at bounding box center [1411, 306] width 231 height 31
click at [368, 405] on h5 "[PERSON_NAME]" at bounding box center [341, 412] width 107 height 17
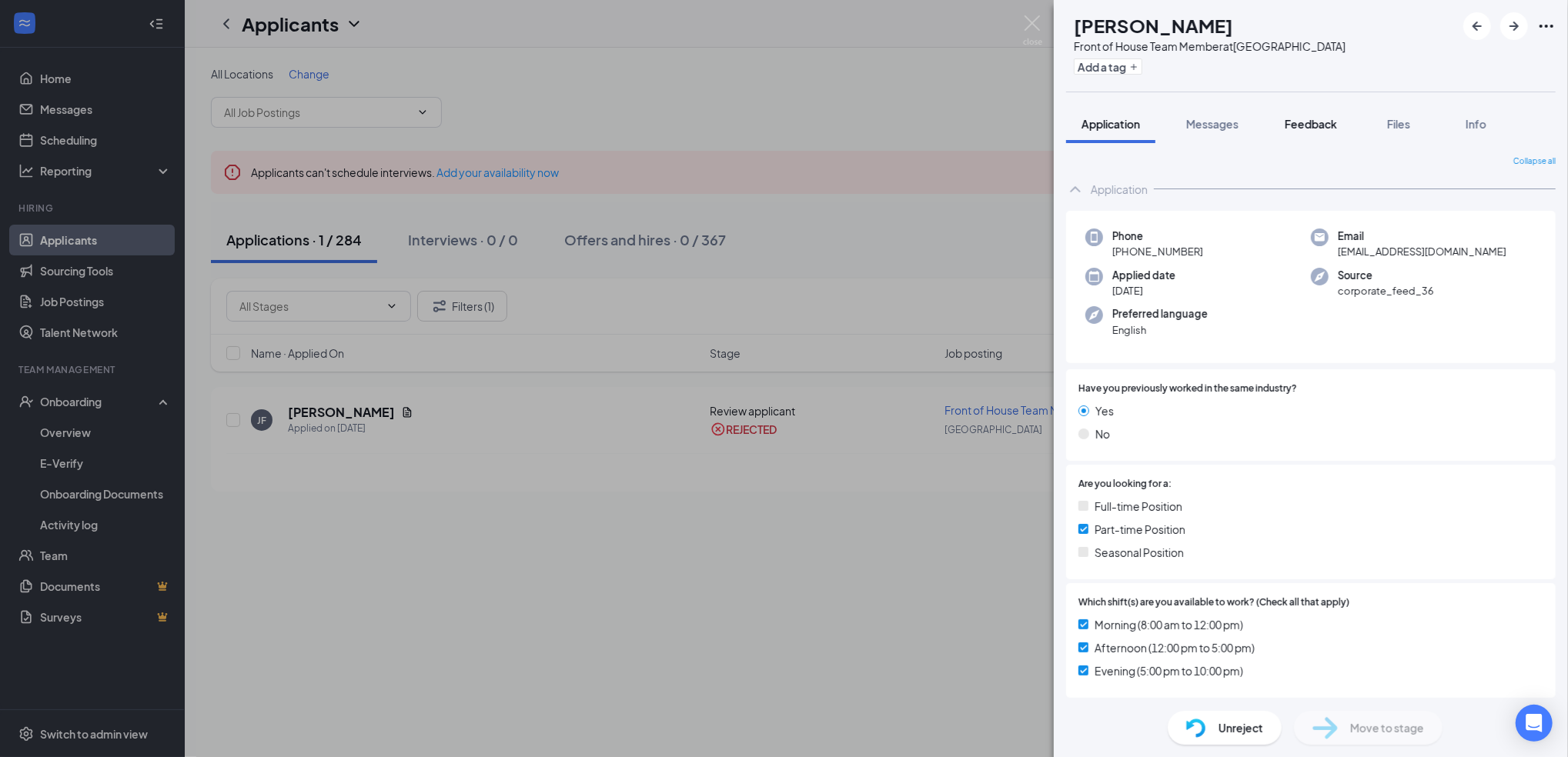
click at [1304, 125] on span "Feedback" at bounding box center [1311, 123] width 52 height 14
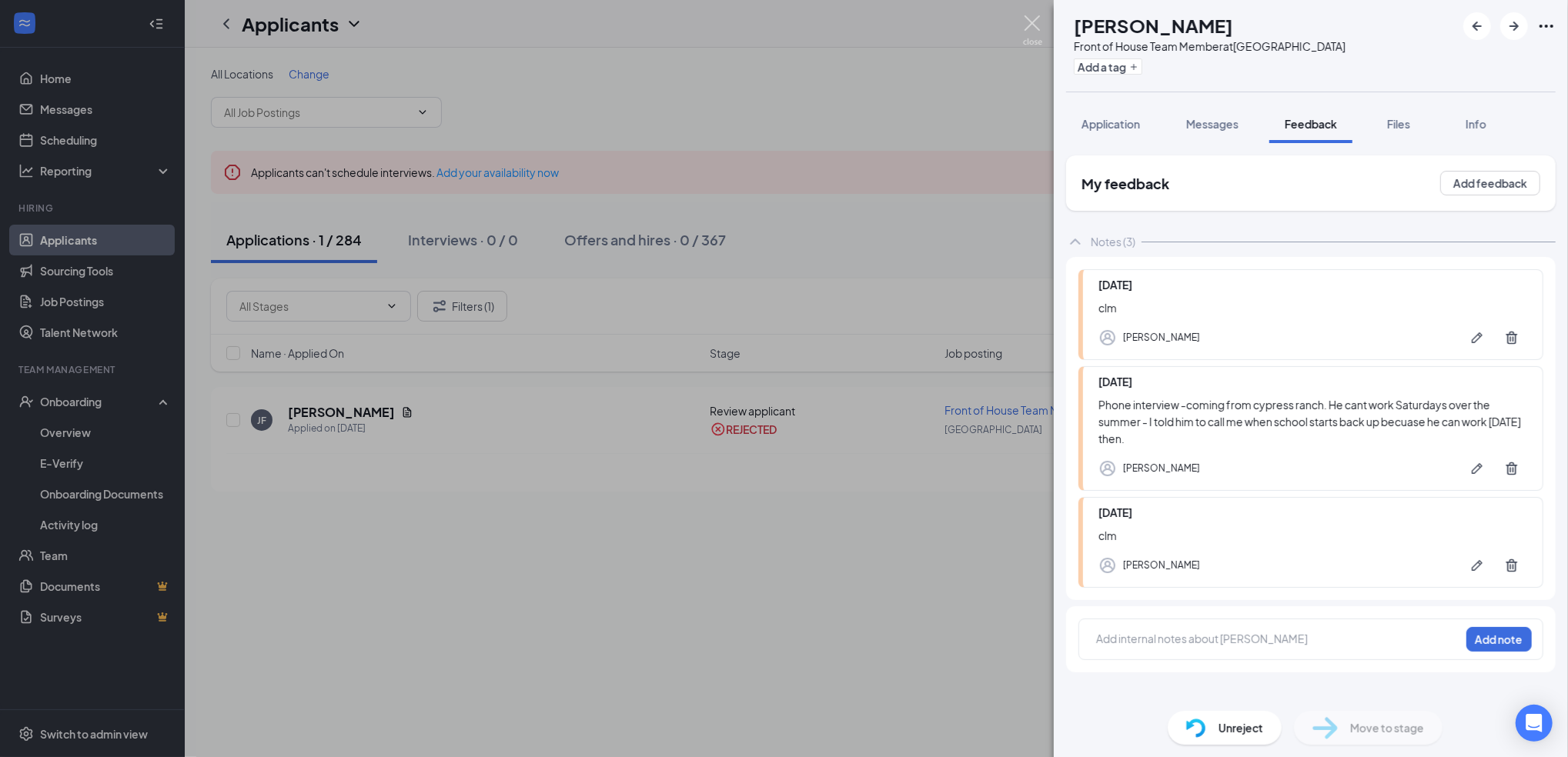
click at [1037, 24] on img at bounding box center [1033, 30] width 19 height 30
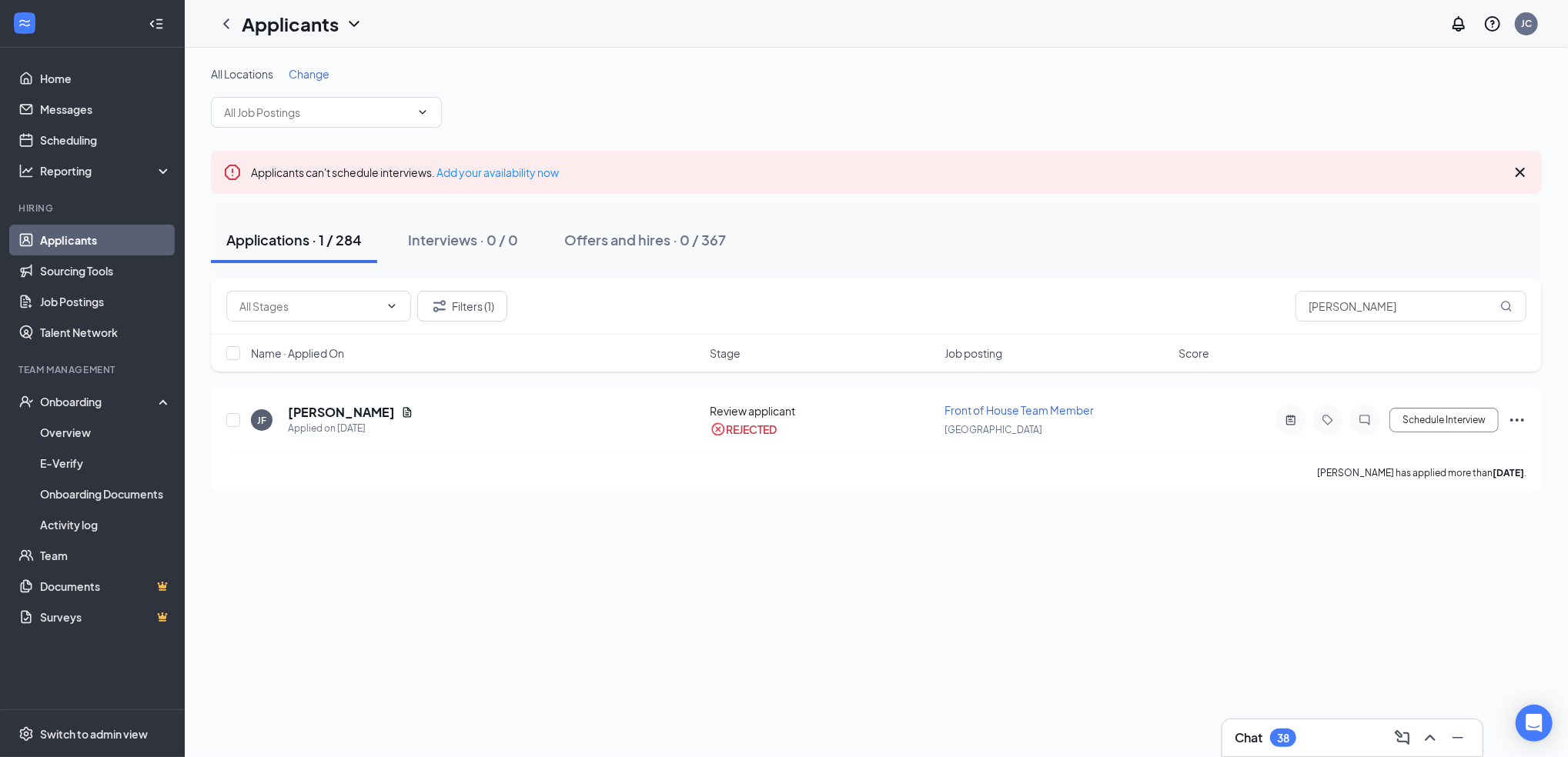
click at [95, 235] on link "Applicants" at bounding box center [105, 240] width 131 height 31
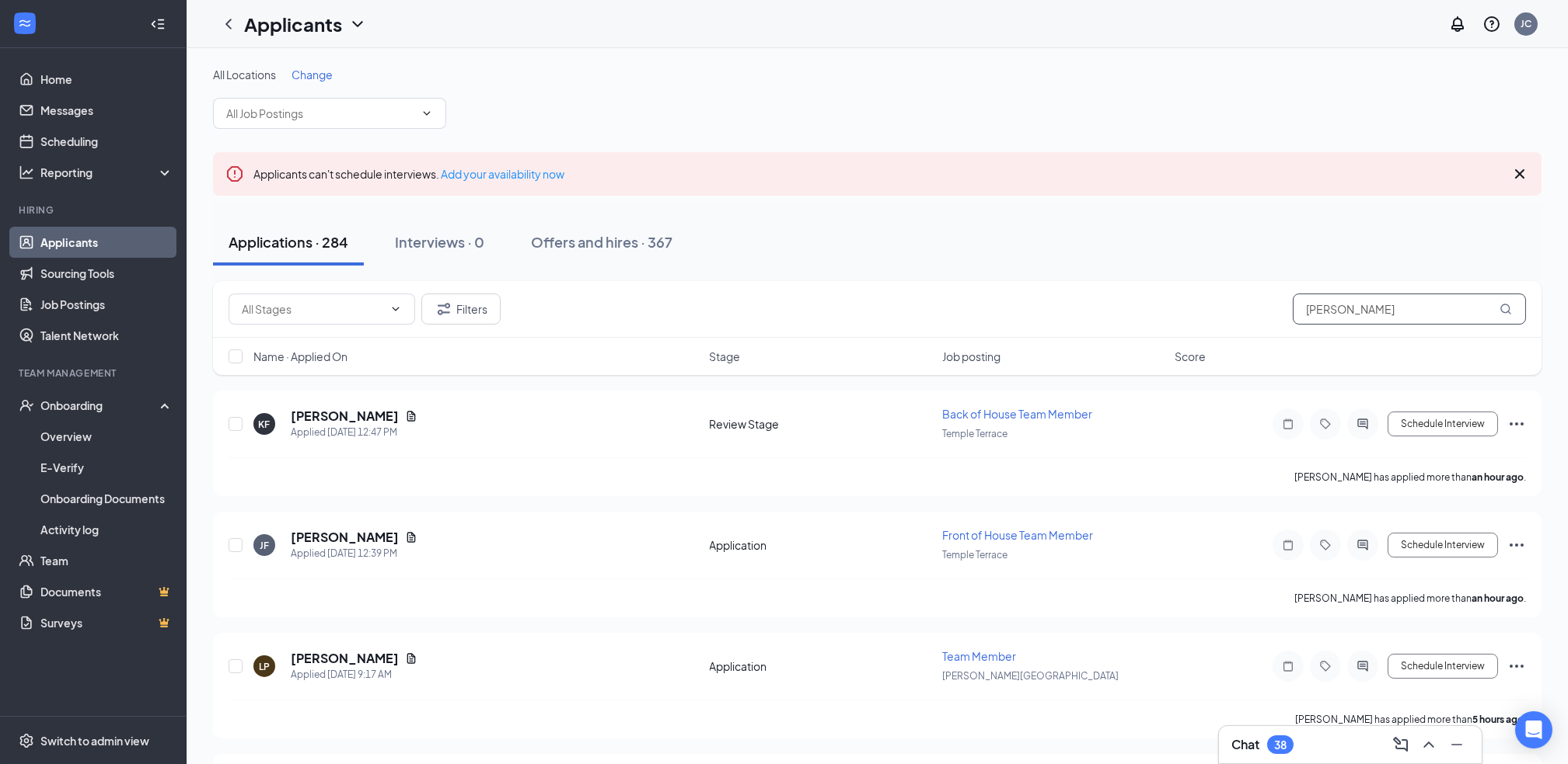
click at [1381, 305] on input "[PERSON_NAME]" at bounding box center [1409, 309] width 234 height 31
